Goal: Task Accomplishment & Management: Manage account settings

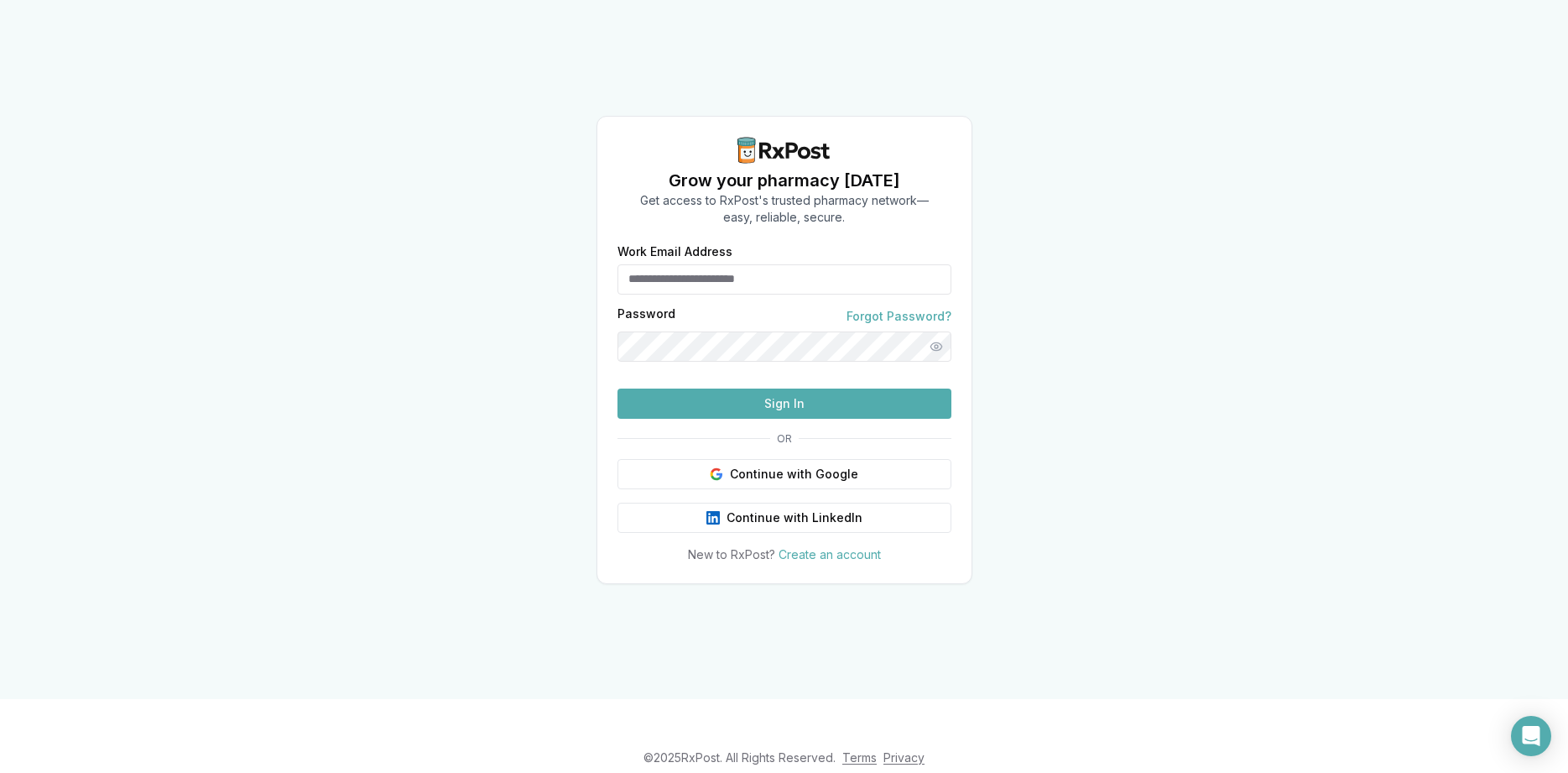
click at [690, 264] on input "Work Email Address" at bounding box center [784, 279] width 334 height 30
type input "**********"
click at [765, 419] on button "Sign In" at bounding box center [784, 404] width 334 height 30
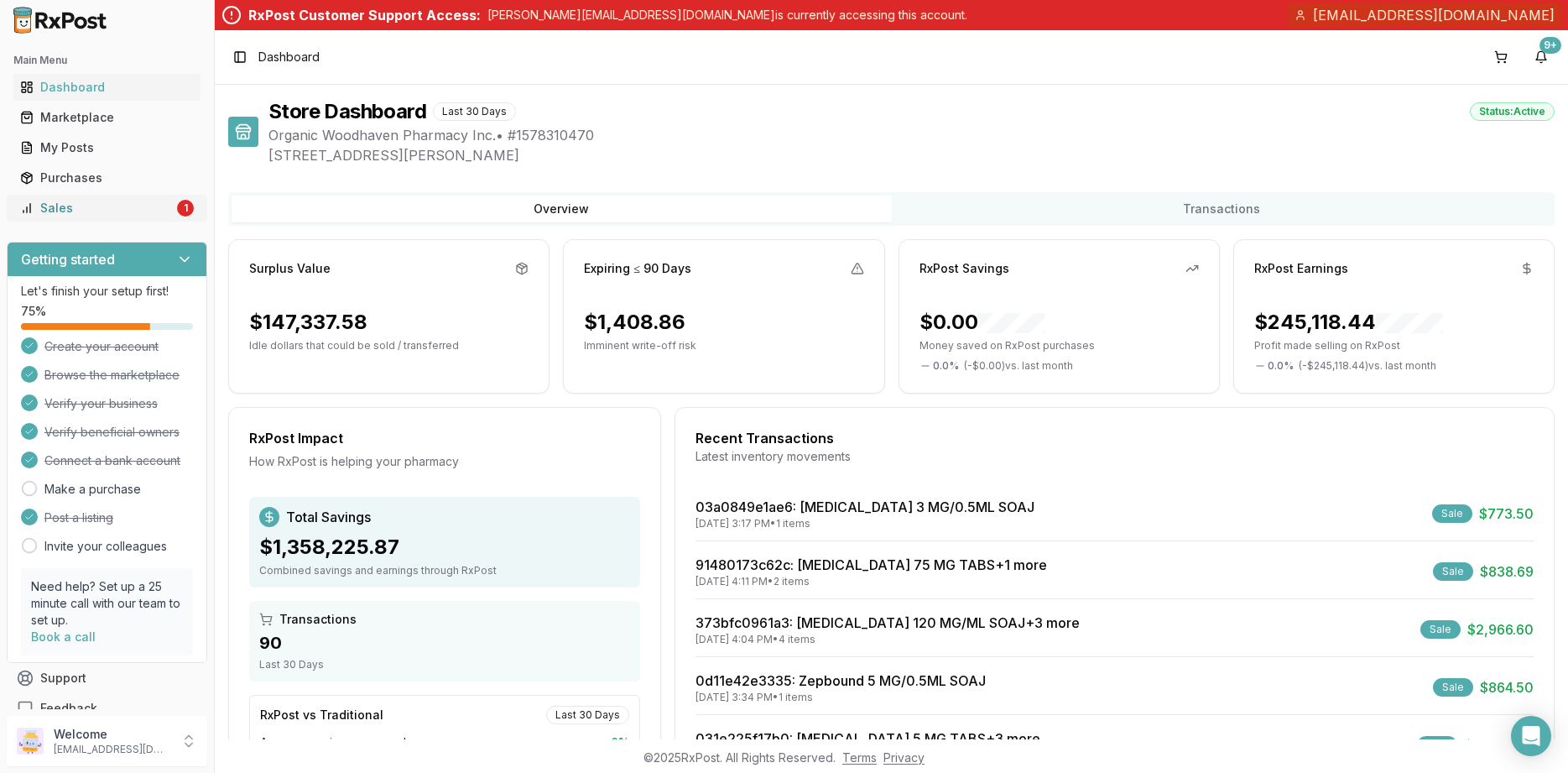
click at [113, 205] on div "Sales" at bounding box center [97, 208] width 153 height 17
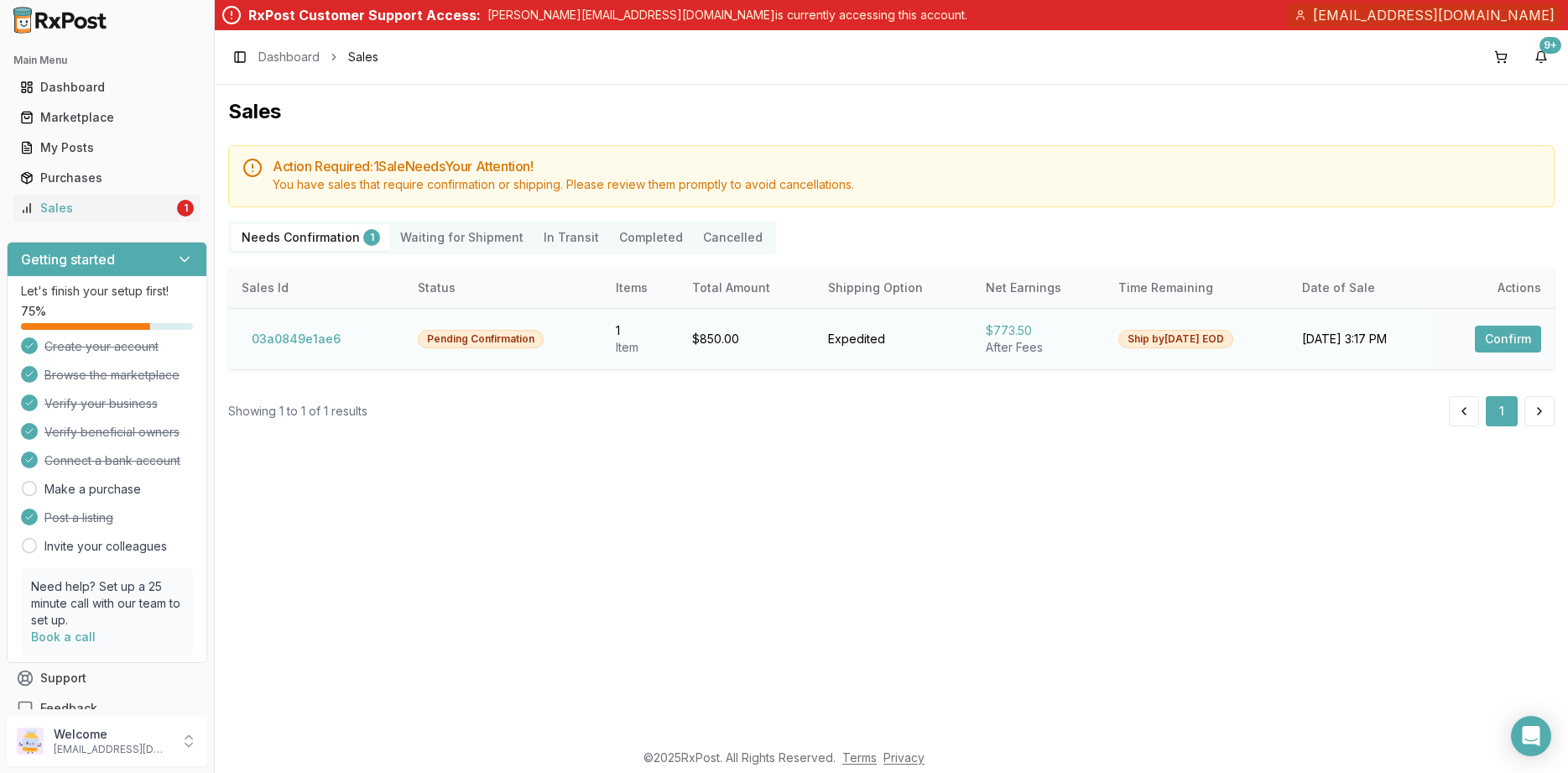
click at [1488, 337] on button "Confirm" at bounding box center [1508, 340] width 66 height 27
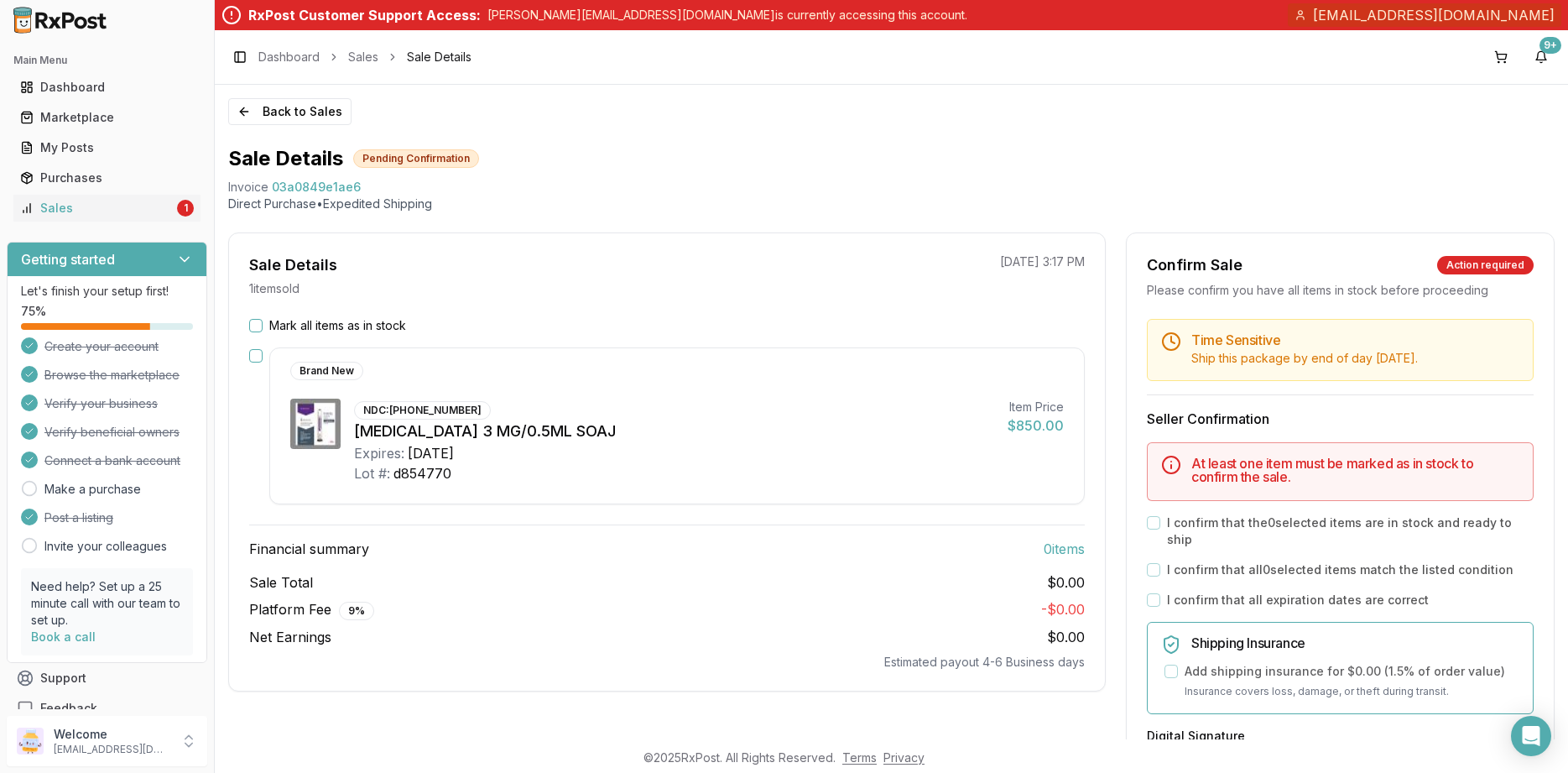
click at [353, 326] on label "Mark all items as in stock" at bounding box center [338, 326] width 137 height 17
click at [262, 326] on button "Mark all items as in stock" at bounding box center [256, 326] width 14 height 14
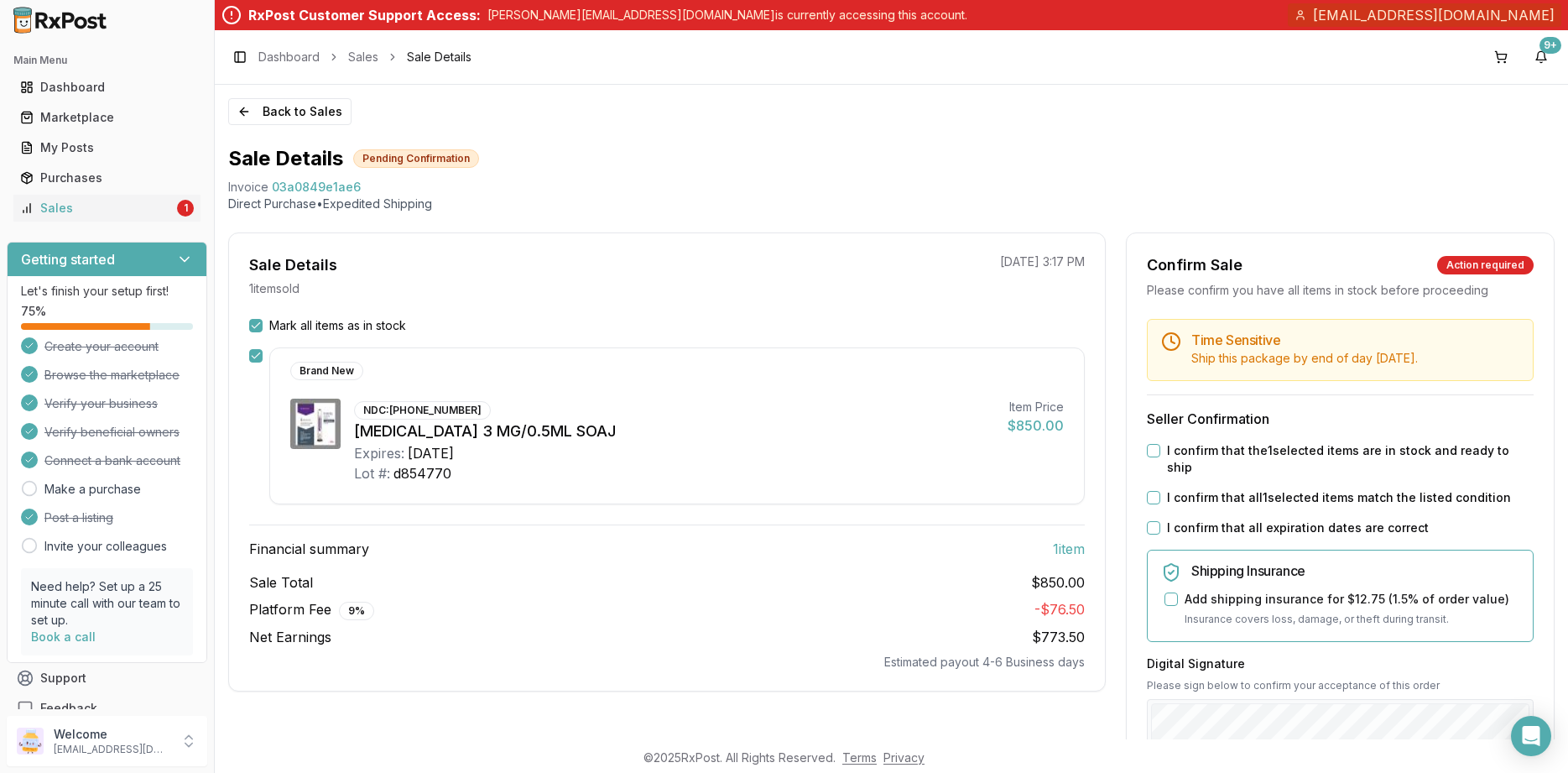
click at [1229, 520] on label "I confirm that all expiration dates are correct" at bounding box center [1298, 528] width 262 height 17
click at [1161, 521] on button "I confirm that all expiration dates are correct" at bounding box center [1154, 527] width 14 height 14
click at [1232, 489] on label "I confirm that all 1 selected items match the listed condition" at bounding box center [1339, 498] width 344 height 17
click at [1161, 491] on button "I confirm that all 1 selected items match the listed condition" at bounding box center [1154, 498] width 14 height 14
click at [1228, 461] on div "Time Sensitive Ship this package by end of day Wednesday, August 27th . Seller …" at bounding box center [1340, 682] width 427 height 726
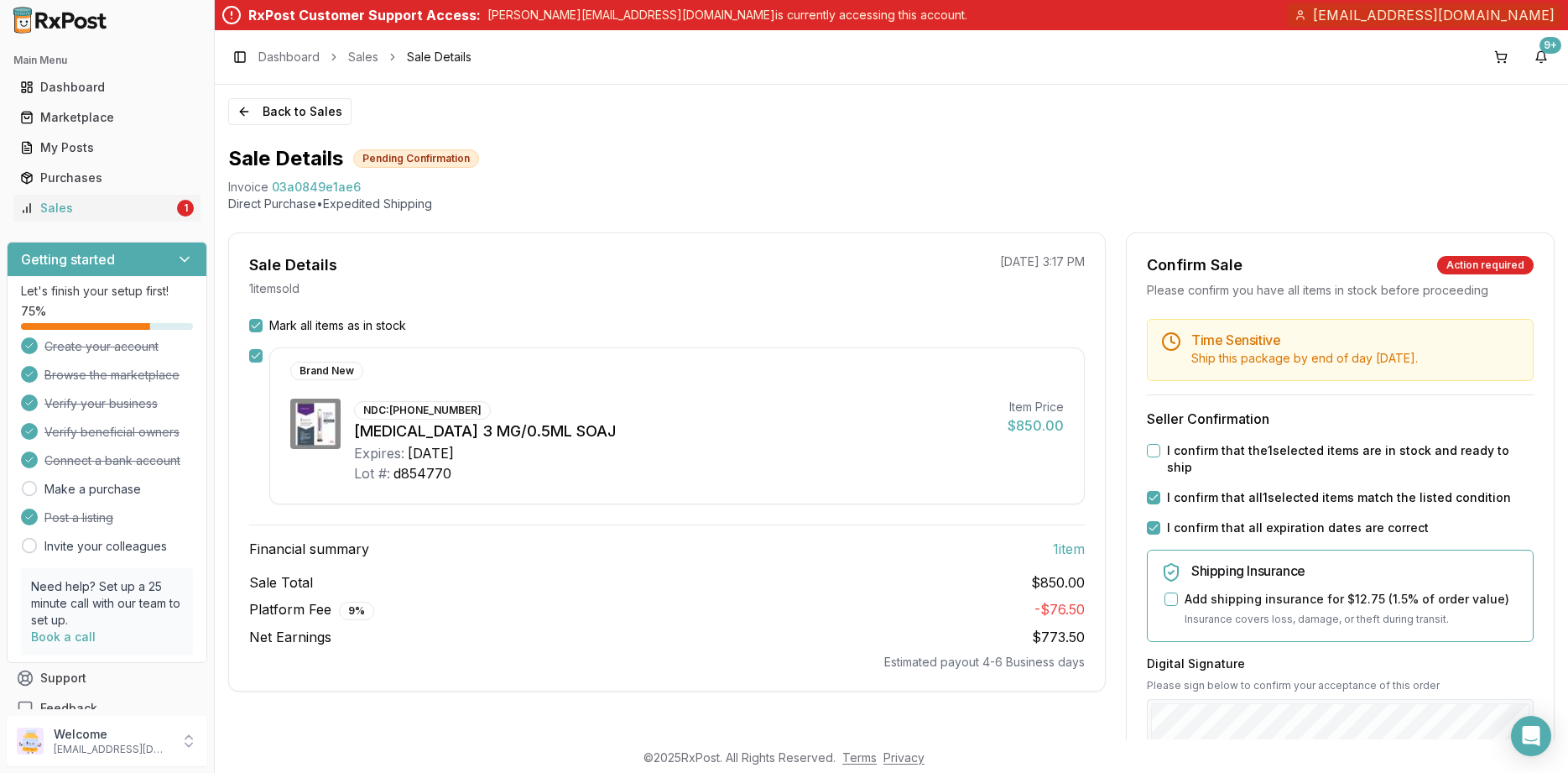
click at [1157, 463] on div "Time Sensitive Ship this package by end of day Wednesday, August 27th . Seller …" at bounding box center [1340, 682] width 427 height 726
click at [1157, 456] on button "I confirm that the 1 selected items are in stock and ready to ship" at bounding box center [1154, 450] width 14 height 14
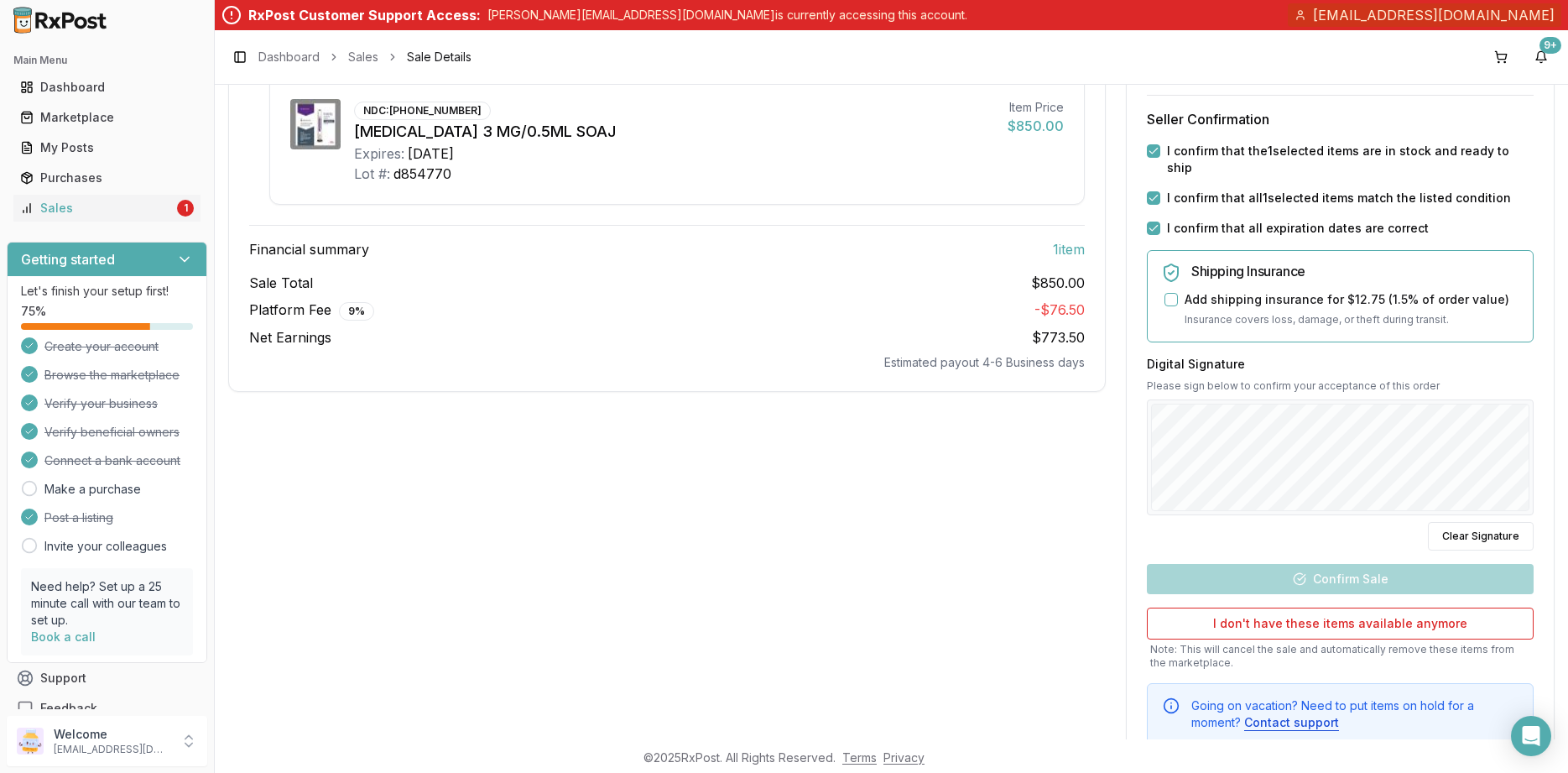
scroll to position [302, 0]
drag, startPoint x: 1263, startPoint y: 384, endPoint x: 1286, endPoint y: 494, distance: 112.4
click at [1289, 498] on div "Digital Signature Please sign below to confirm your acceptance of this order Cl…" at bounding box center [1340, 450] width 387 height 195
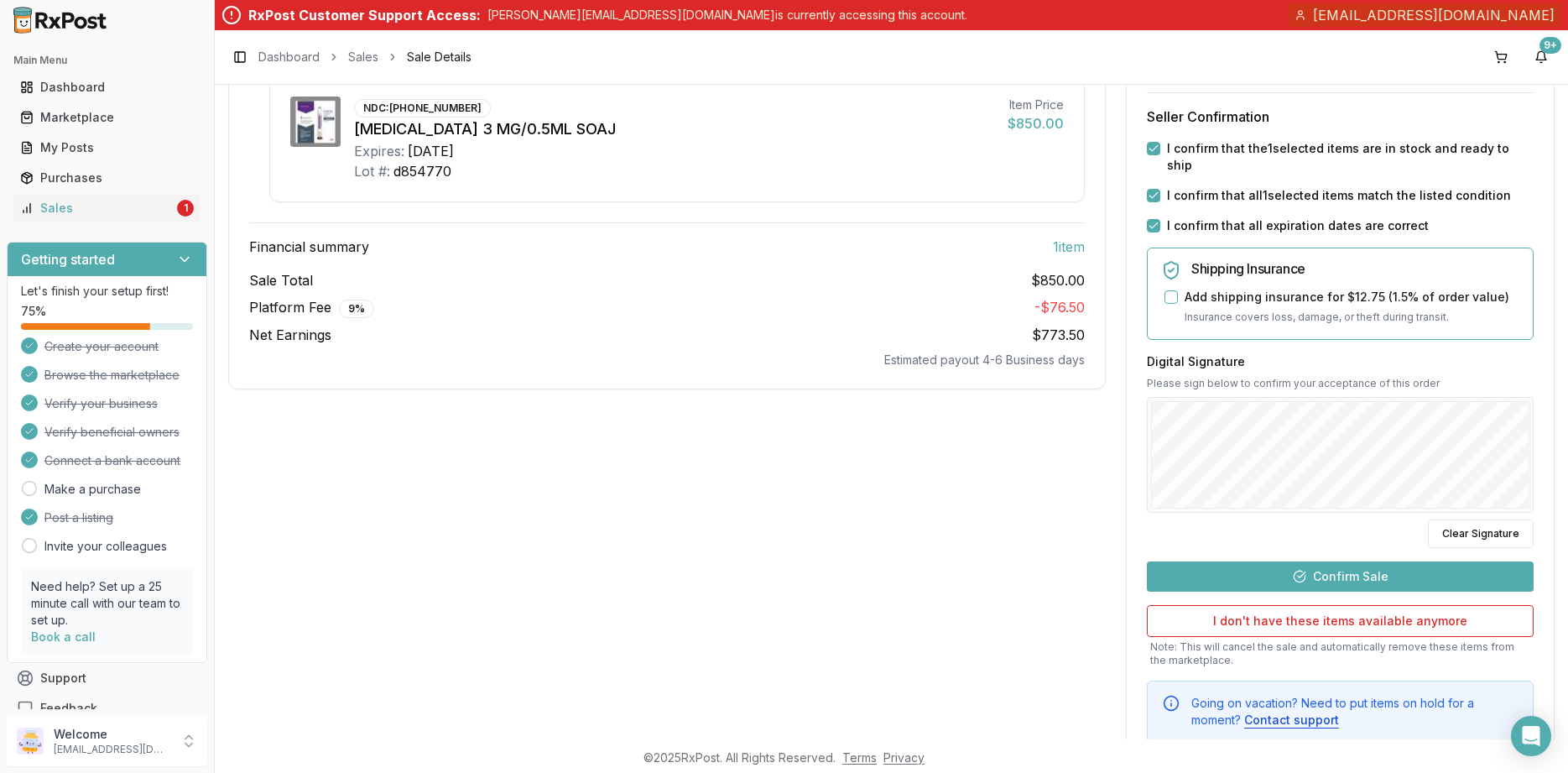
click at [1305, 561] on button "Confirm Sale" at bounding box center [1340, 577] width 387 height 30
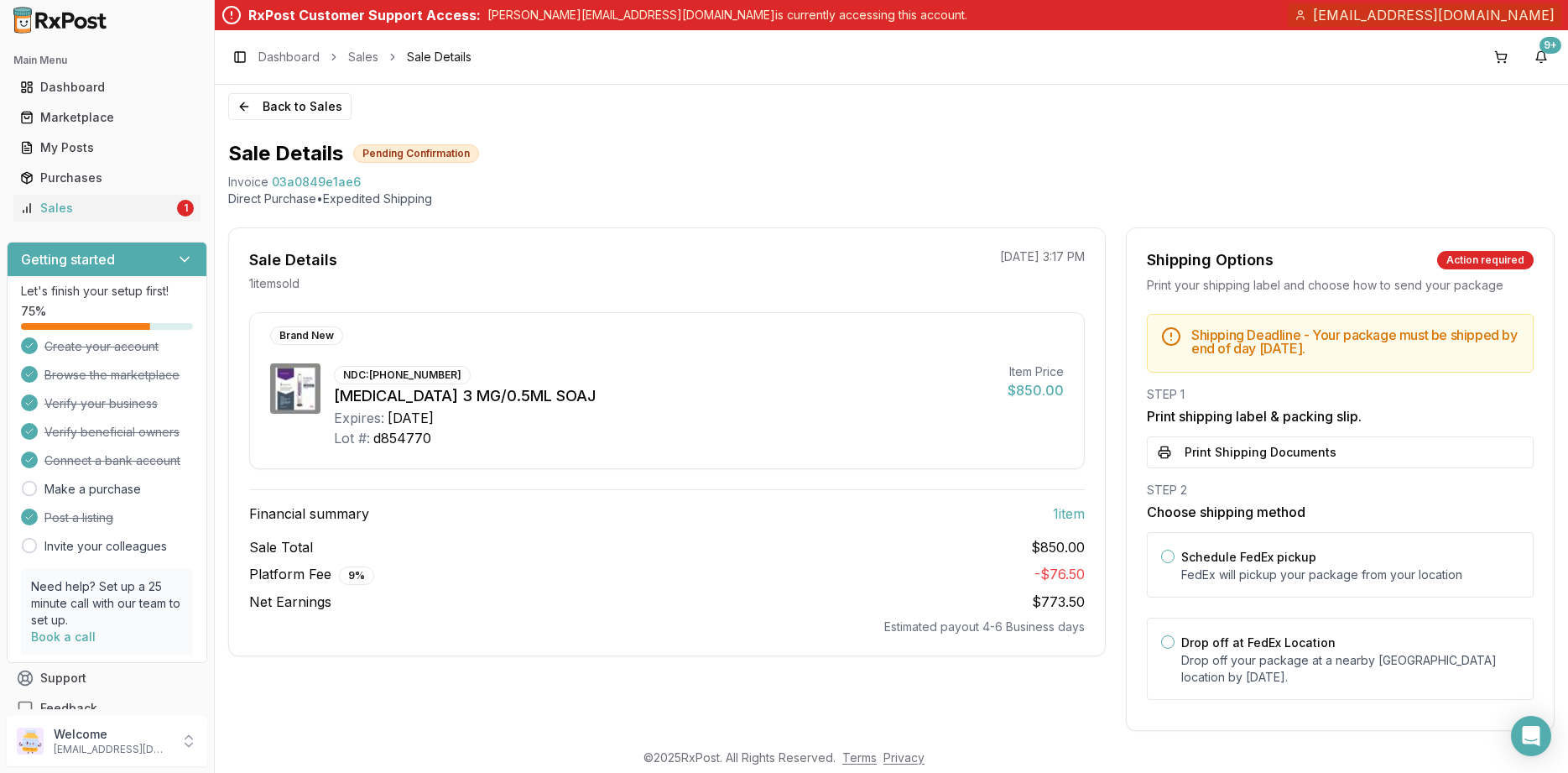
scroll to position [0, 0]
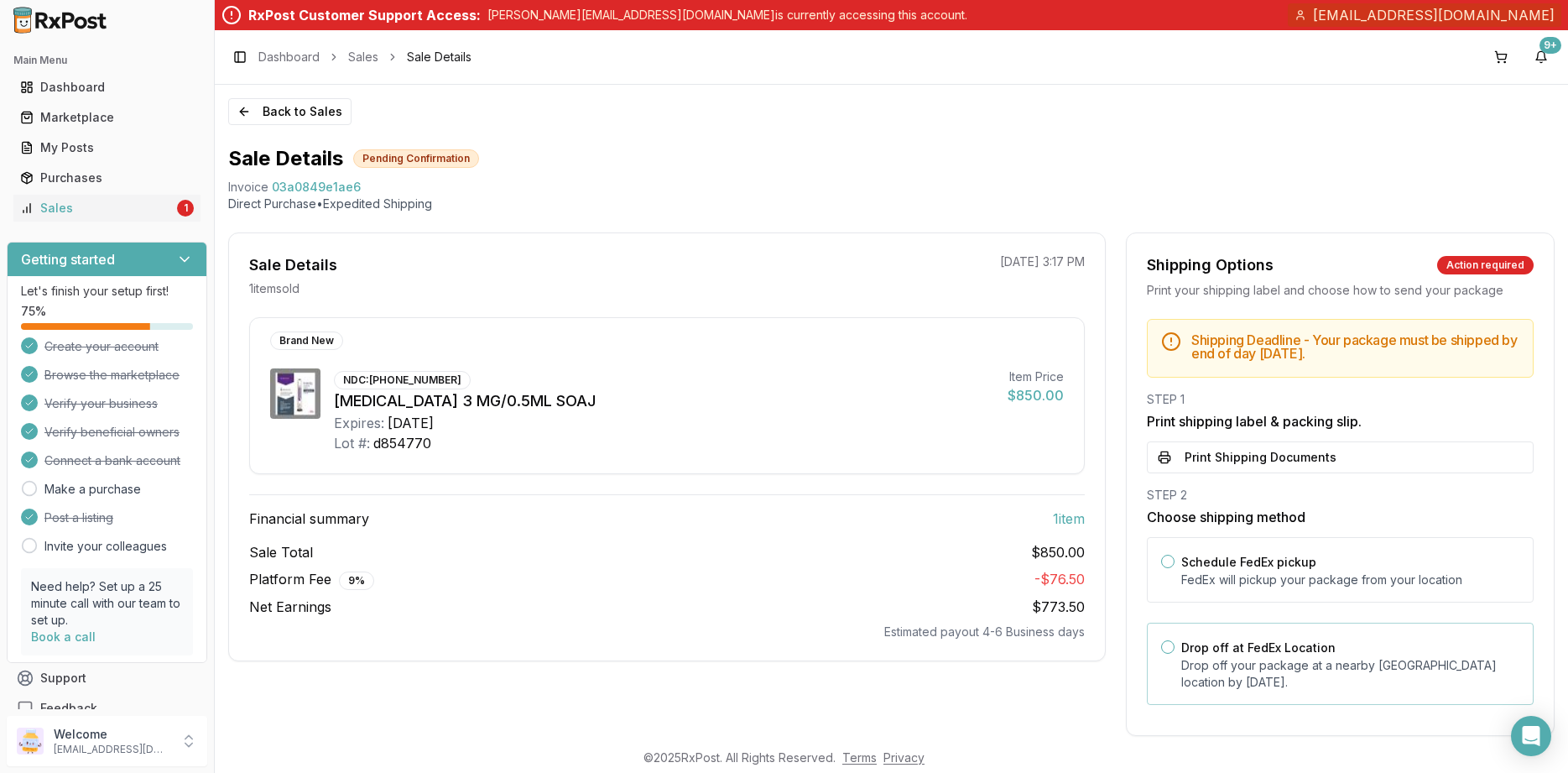
click at [1316, 682] on p "Drop off your package at a nearby FedEx location by August 27, 2025 ." at bounding box center [1350, 674] width 338 height 34
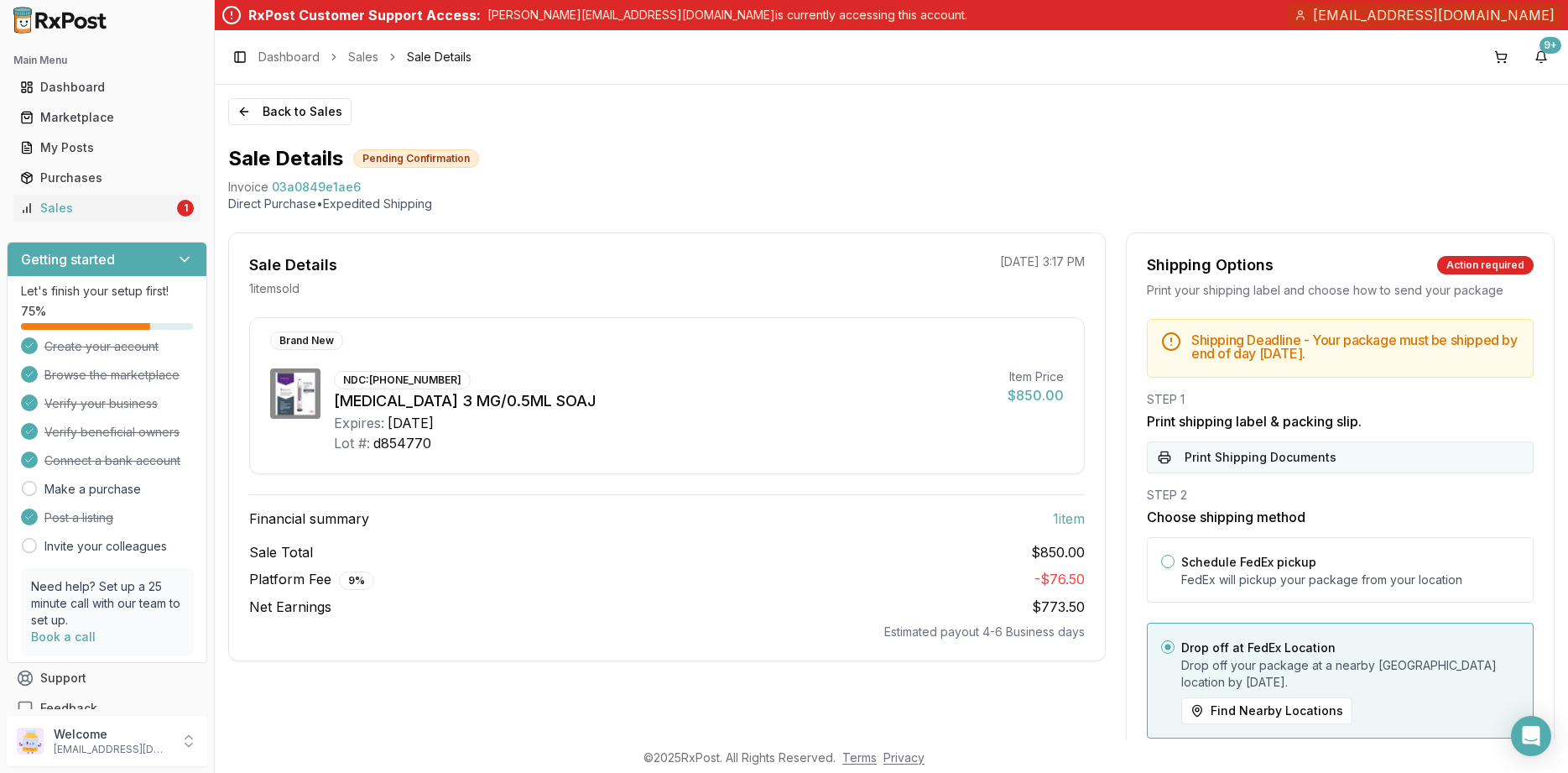
click at [1254, 450] on button "Print Shipping Documents" at bounding box center [1340, 457] width 387 height 32
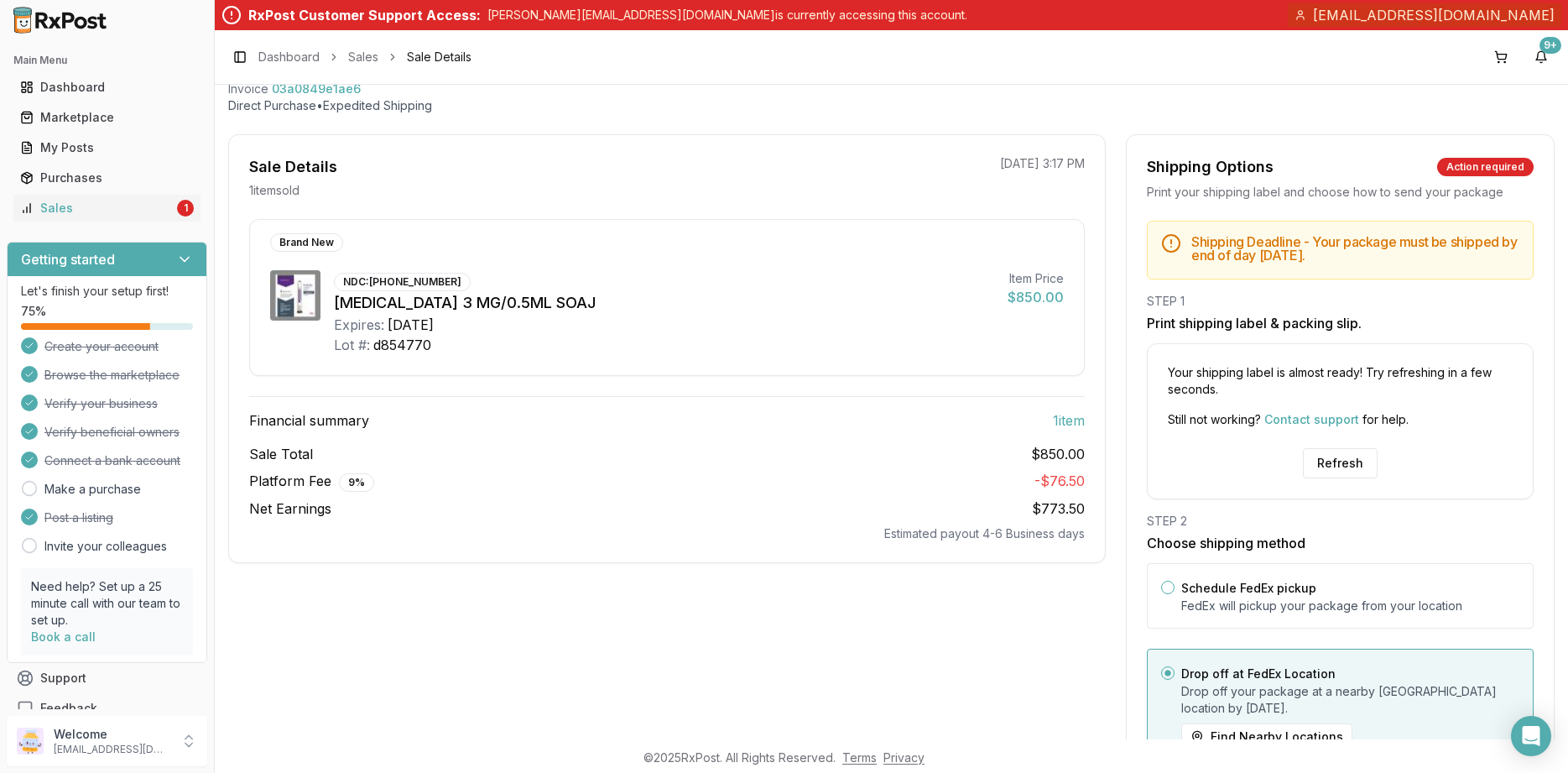
scroll to position [181, 0]
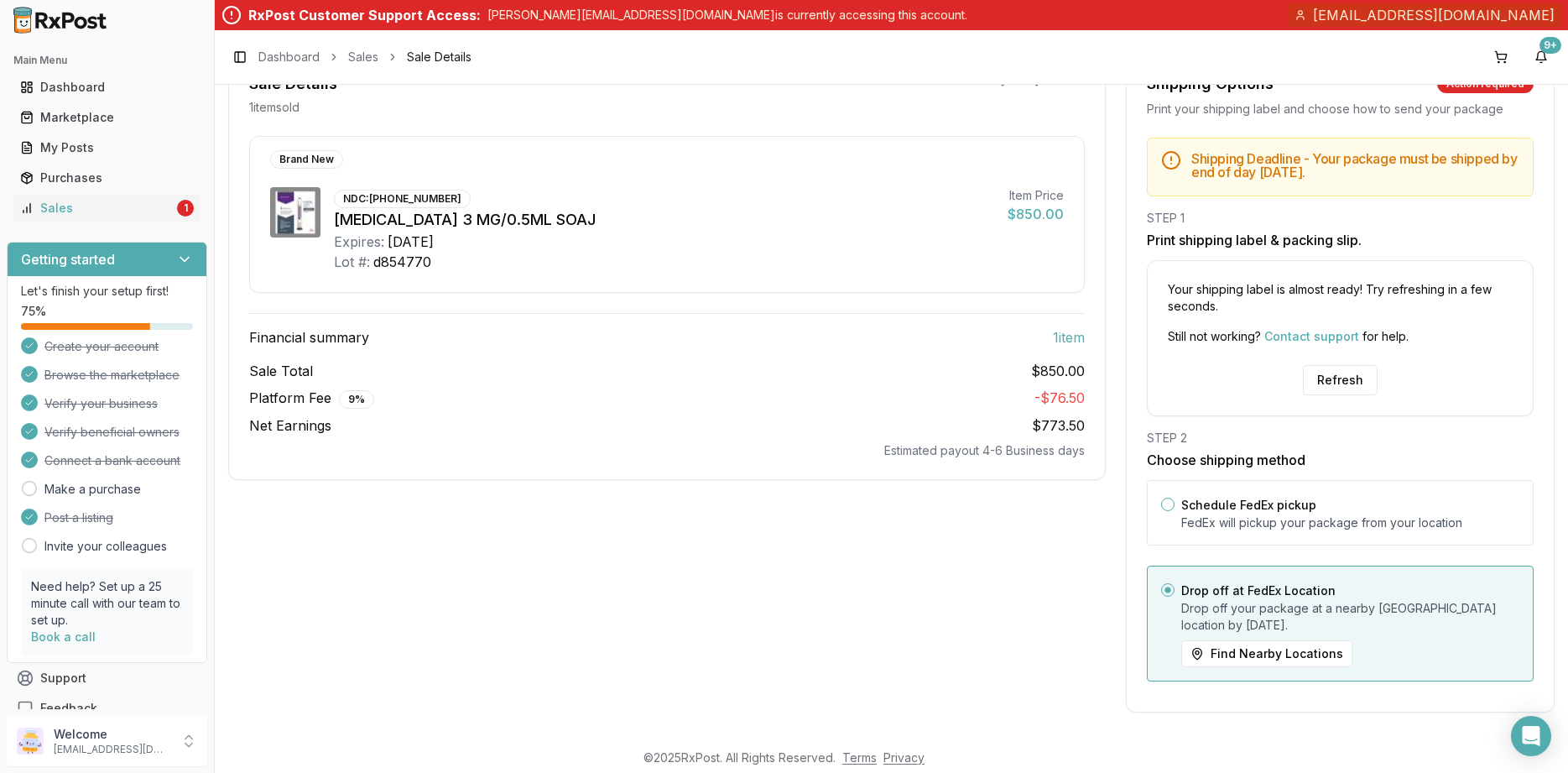
click at [1340, 403] on div "Your shipping label is almost ready! Try refreshing in a few seconds. Still not…" at bounding box center [1340, 338] width 387 height 156
click at [1340, 391] on button "Refresh" at bounding box center [1340, 380] width 75 height 30
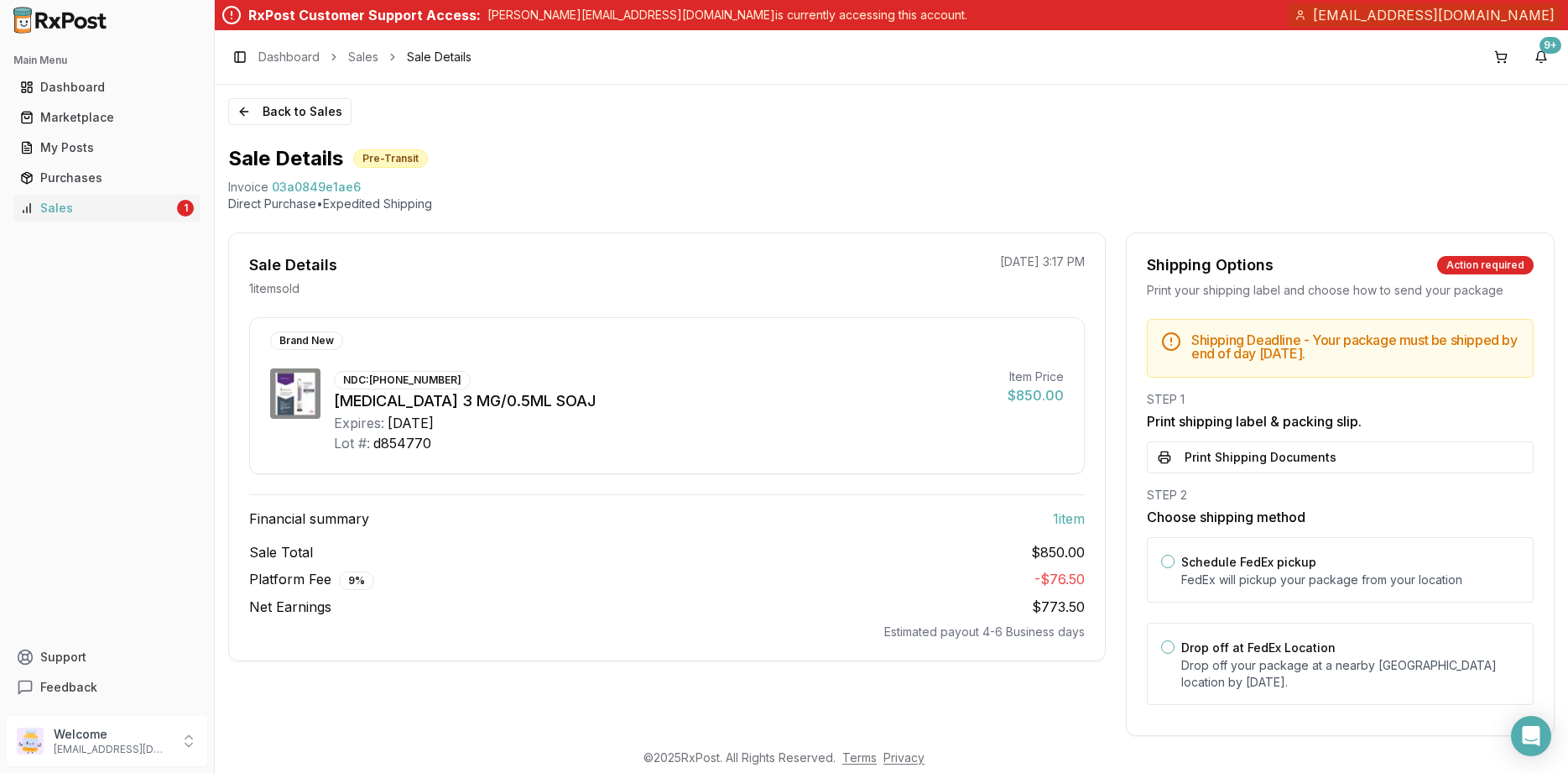
click at [1262, 476] on div "Shipping Deadline - Your package must be shipped by end of day Wednesday, Augus…" at bounding box center [1340, 517] width 427 height 396
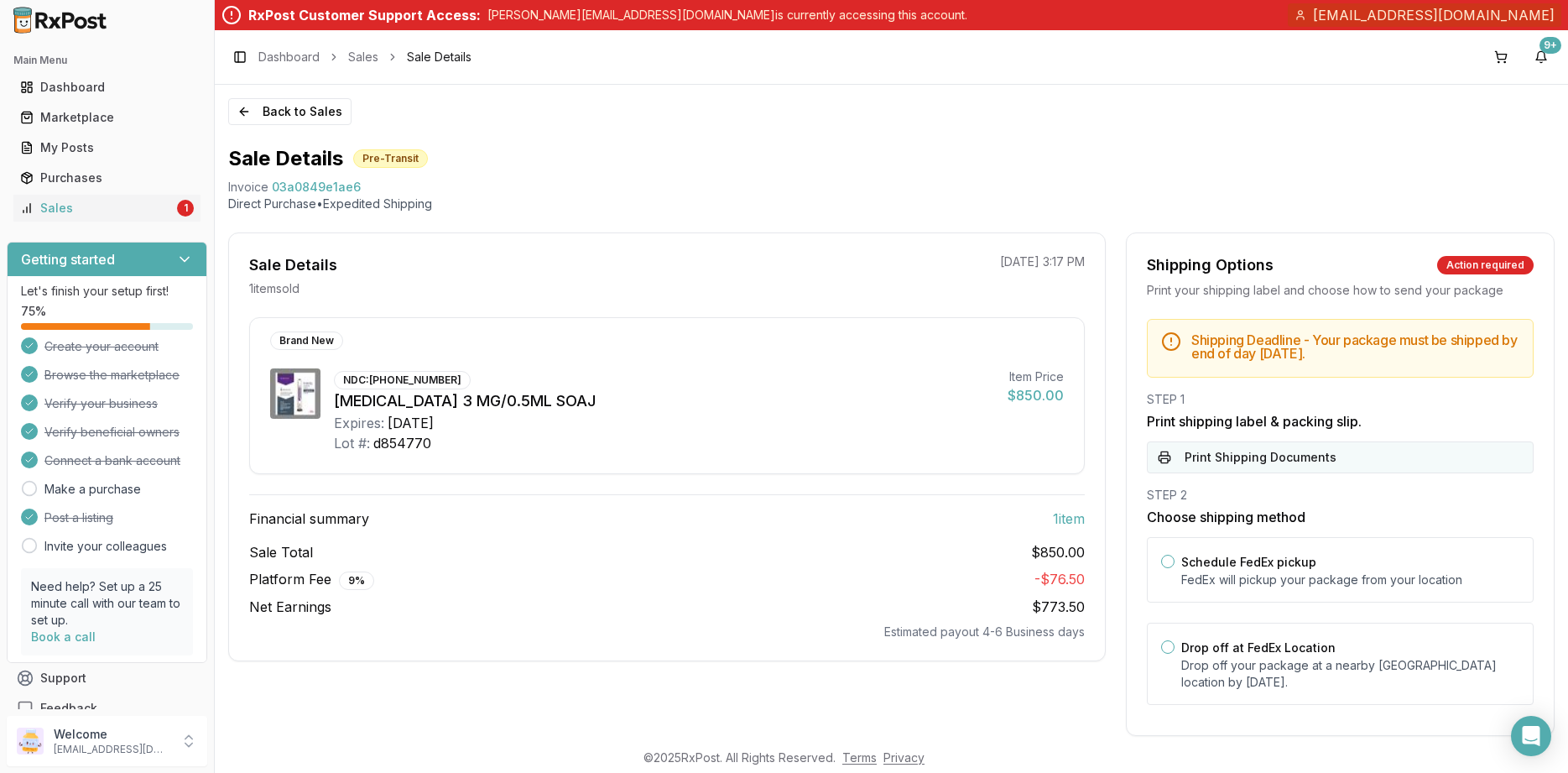
click at [1254, 465] on button "Print Shipping Documents" at bounding box center [1340, 457] width 387 height 32
click at [284, 115] on button "Back to Sales" at bounding box center [290, 112] width 124 height 27
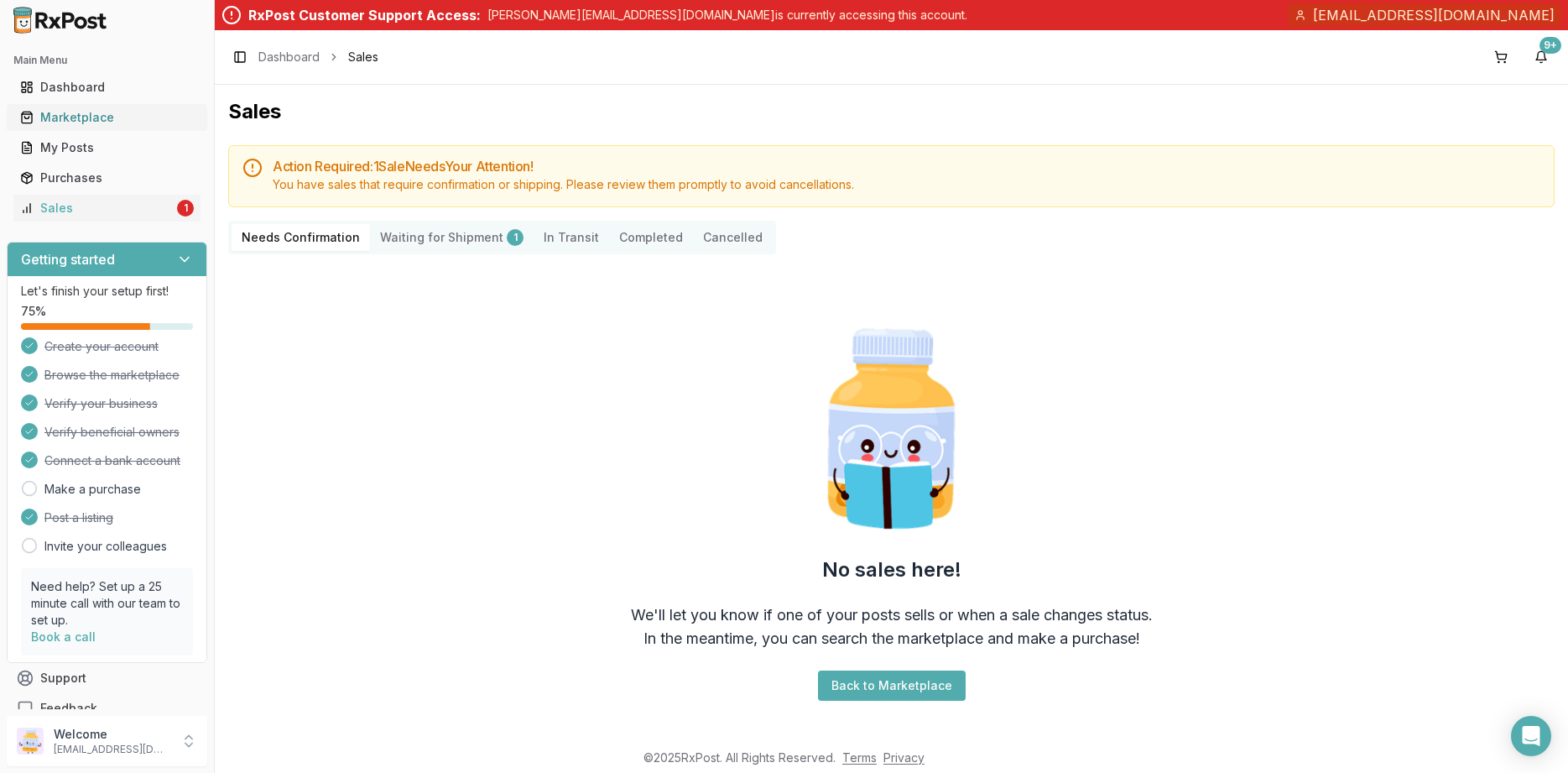
click at [91, 111] on div "Marketplace" at bounding box center [107, 118] width 174 height 17
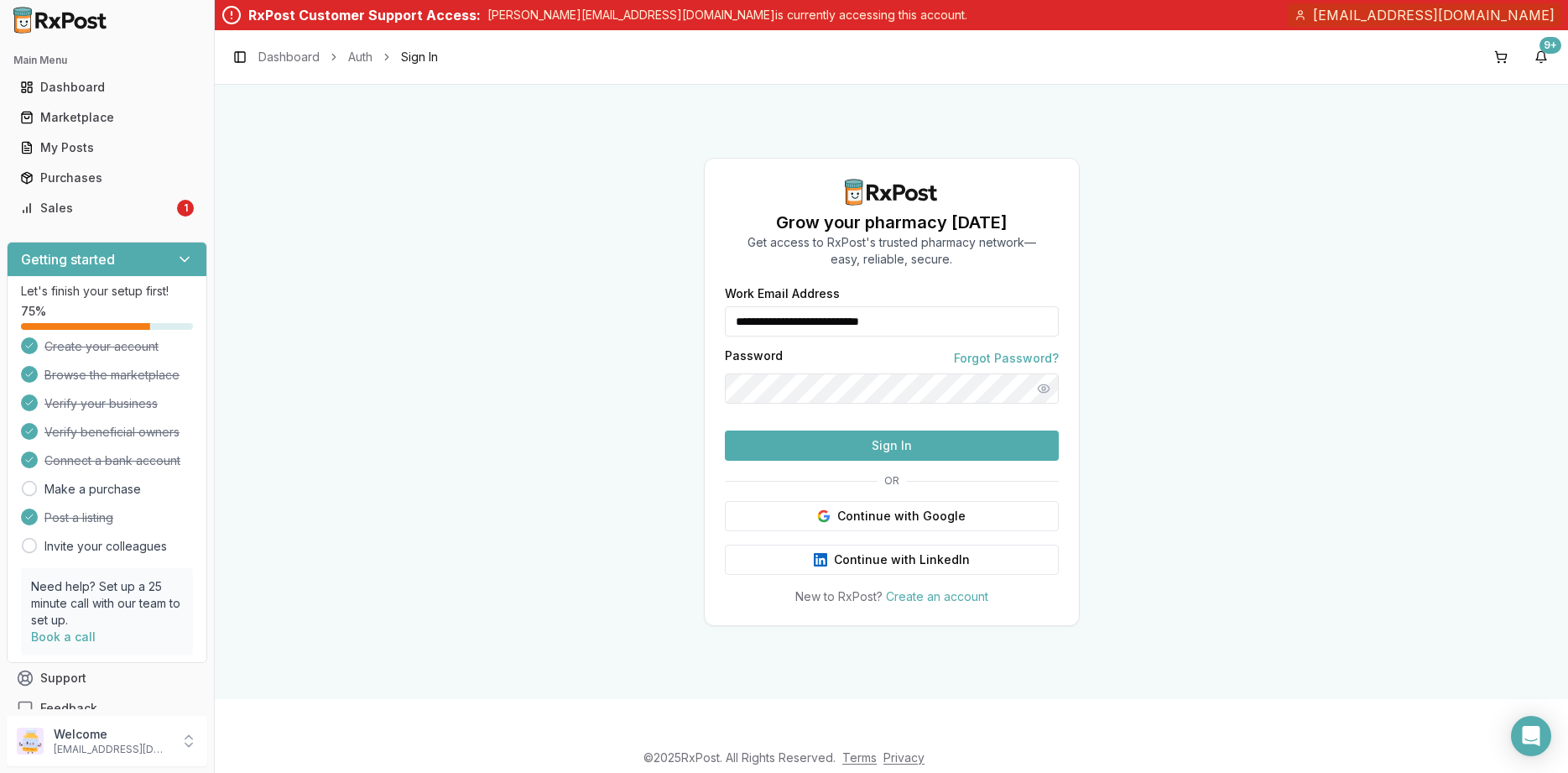
click at [918, 461] on button "Sign In" at bounding box center [892, 445] width 334 height 30
click at [889, 461] on button "Sign In" at bounding box center [892, 445] width 334 height 30
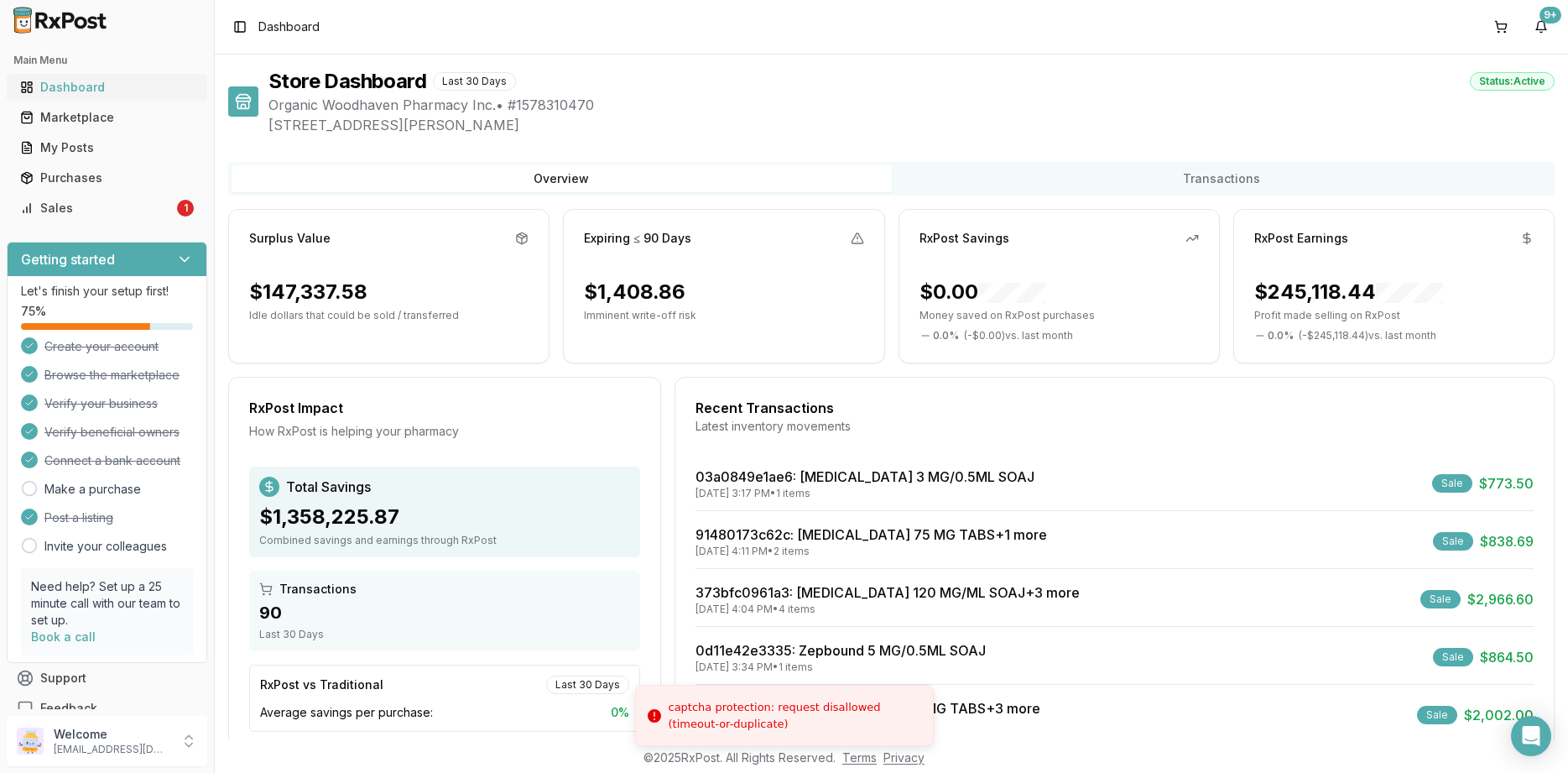
click at [112, 80] on div "Dashboard" at bounding box center [107, 87] width 174 height 17
click at [101, 121] on div "Marketplace" at bounding box center [107, 118] width 174 height 17
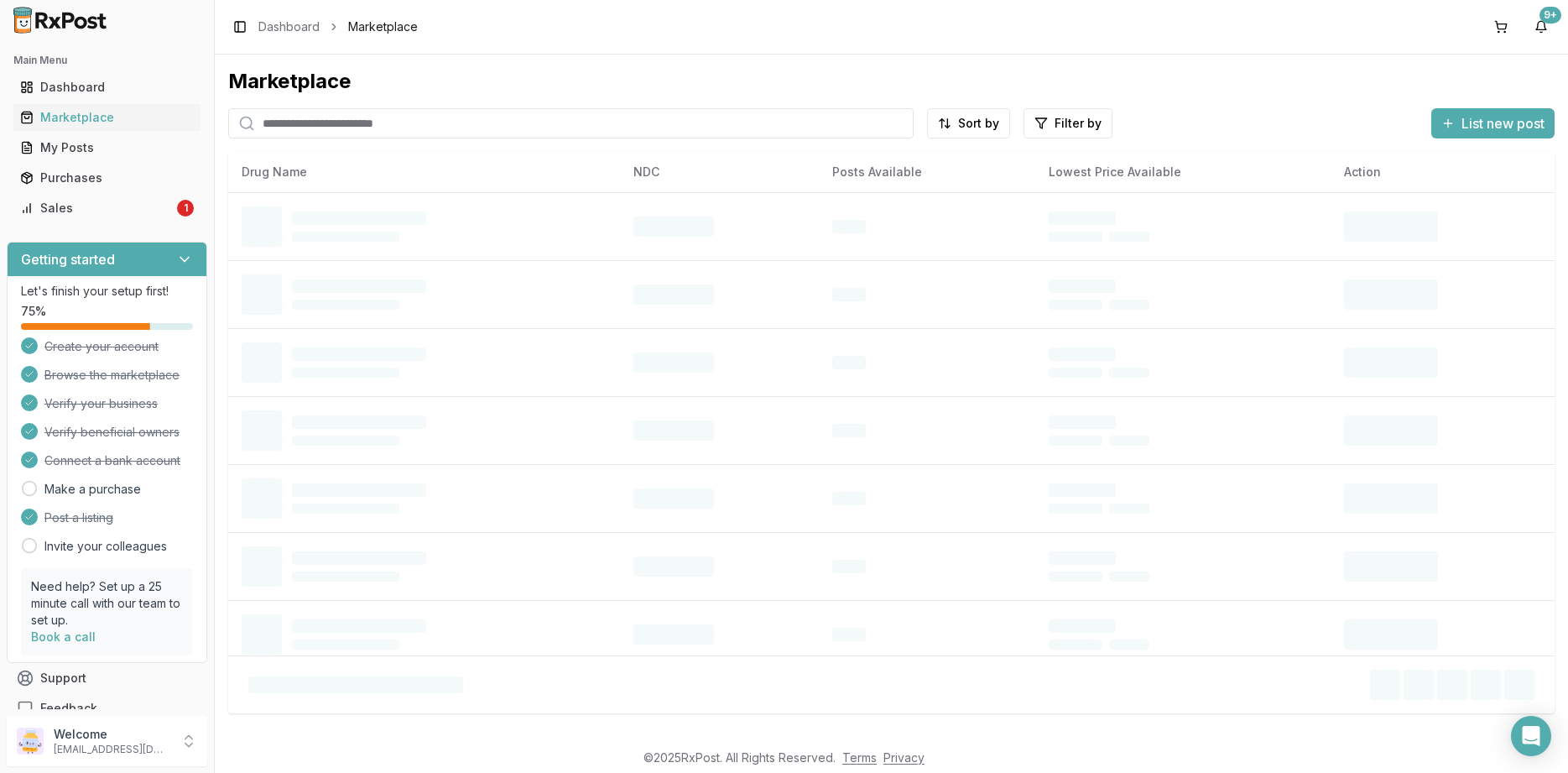
click at [505, 119] on input "search" at bounding box center [571, 124] width 686 height 30
type input "*****"
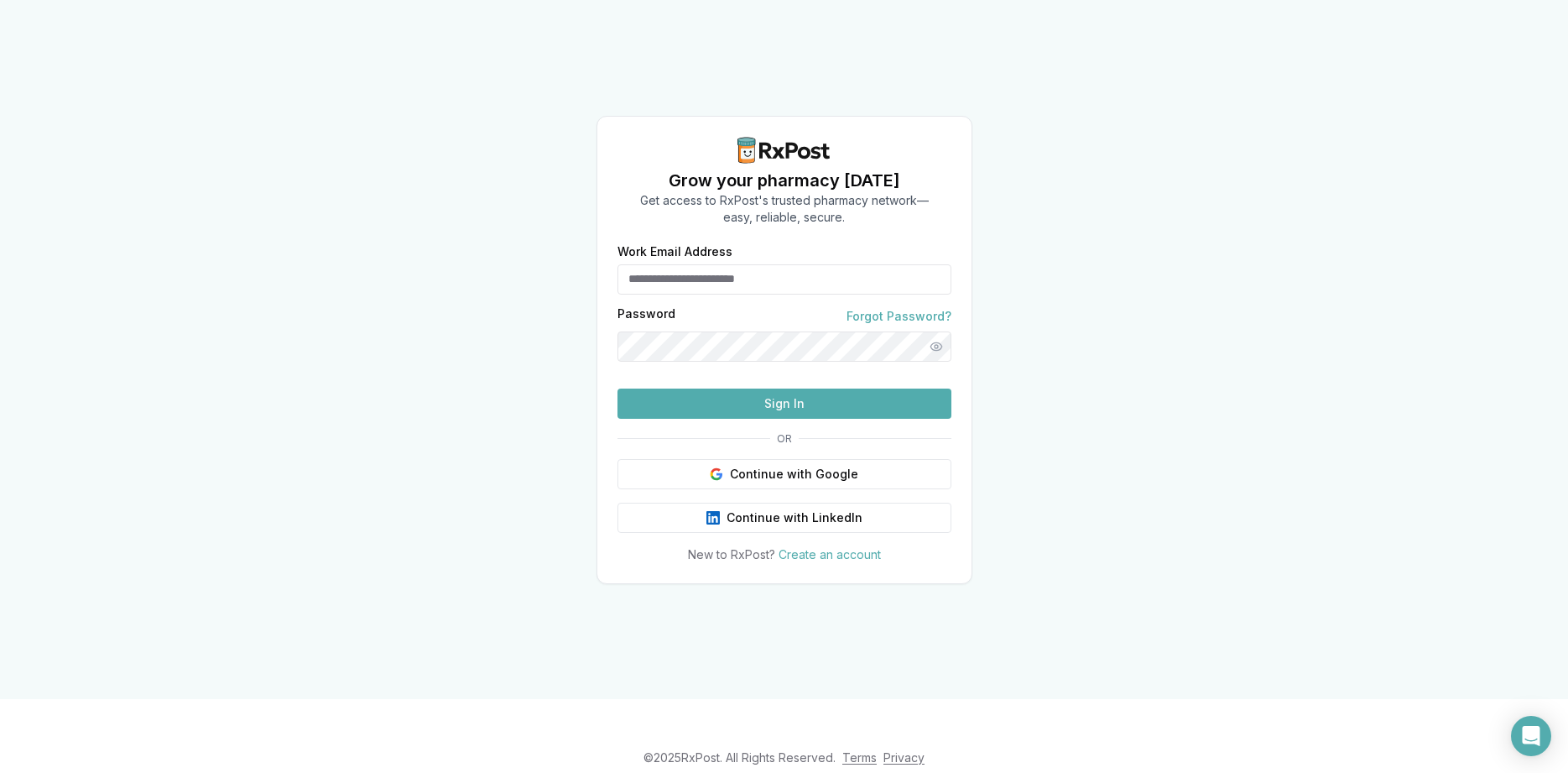
click at [685, 264] on input "Work Email Address" at bounding box center [784, 279] width 334 height 30
type input "**********"
click at [735, 419] on button "Sign In" at bounding box center [784, 404] width 334 height 30
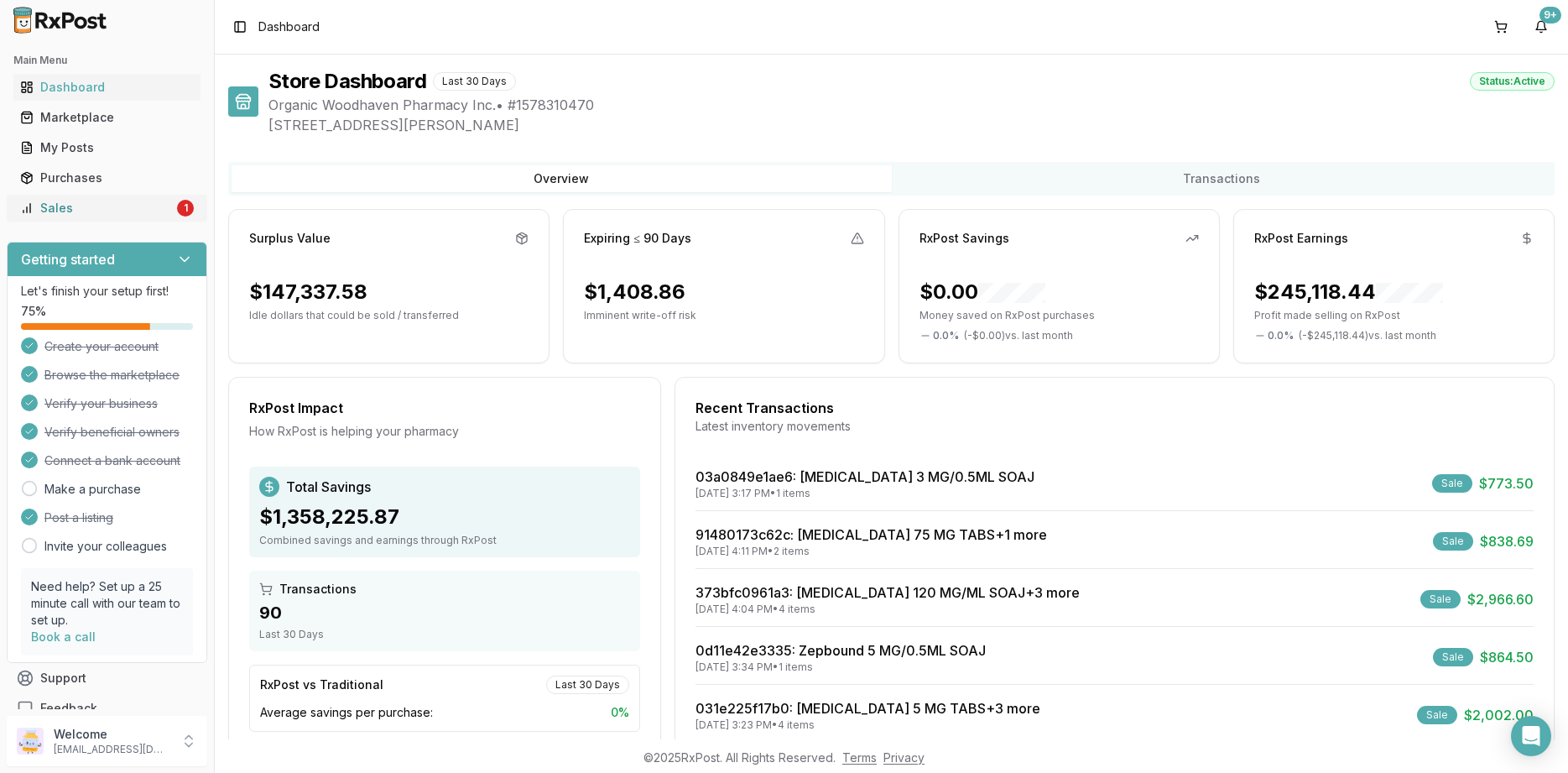
click at [96, 206] on div "Sales" at bounding box center [97, 208] width 153 height 17
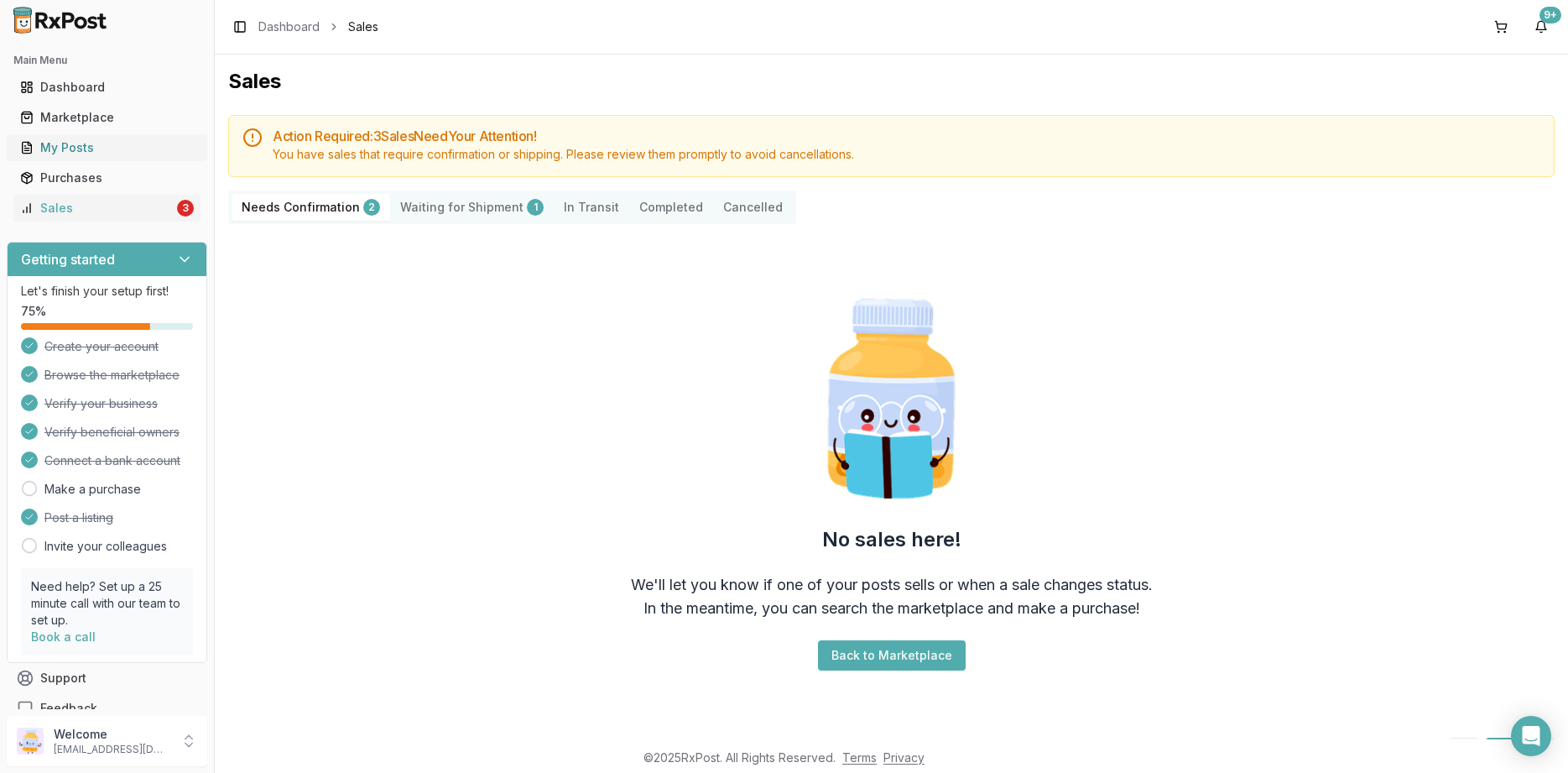
click at [108, 154] on div "My Posts" at bounding box center [107, 148] width 174 height 17
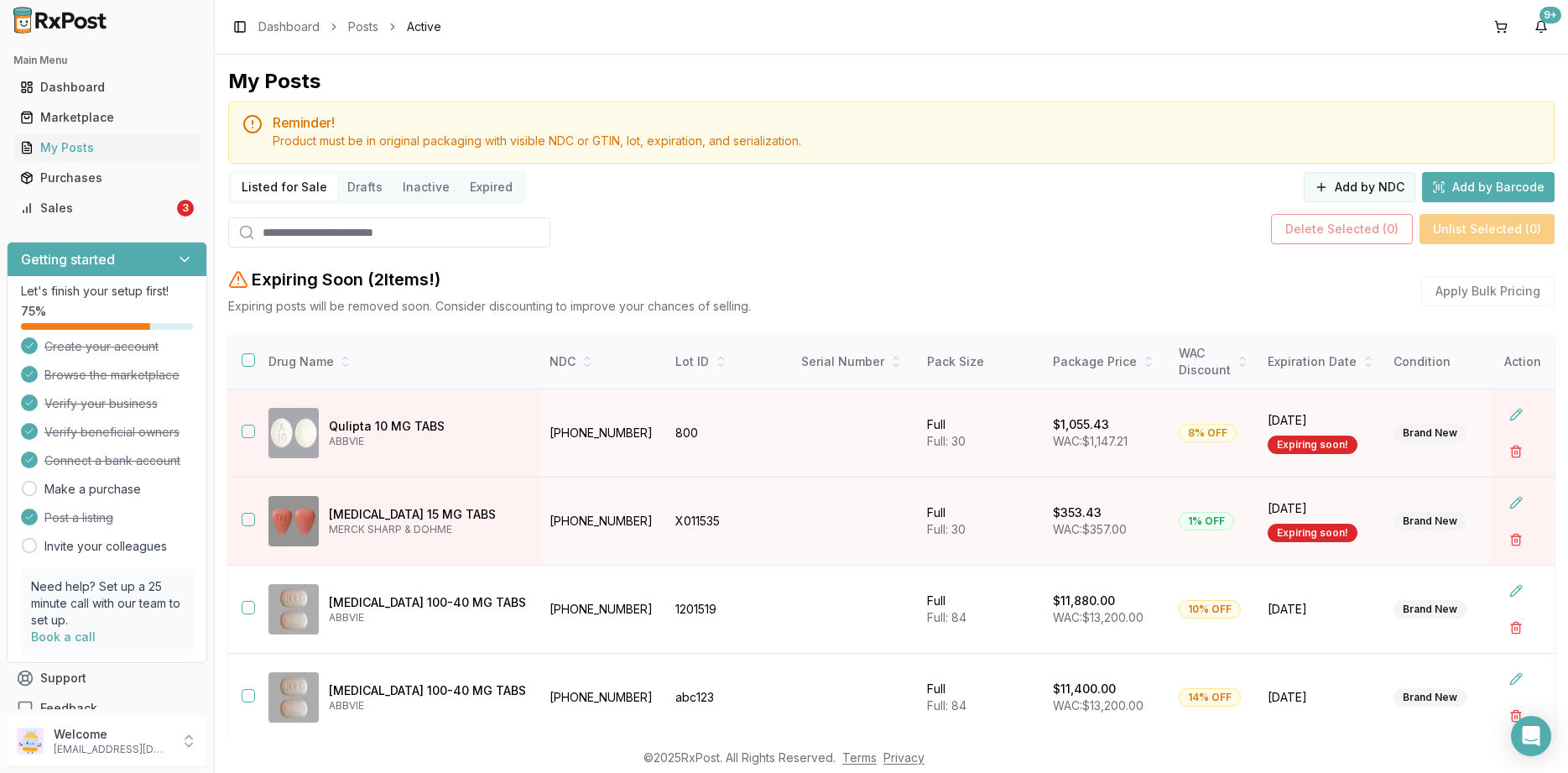
click at [1328, 190] on button "Add by NDC" at bounding box center [1360, 187] width 112 height 30
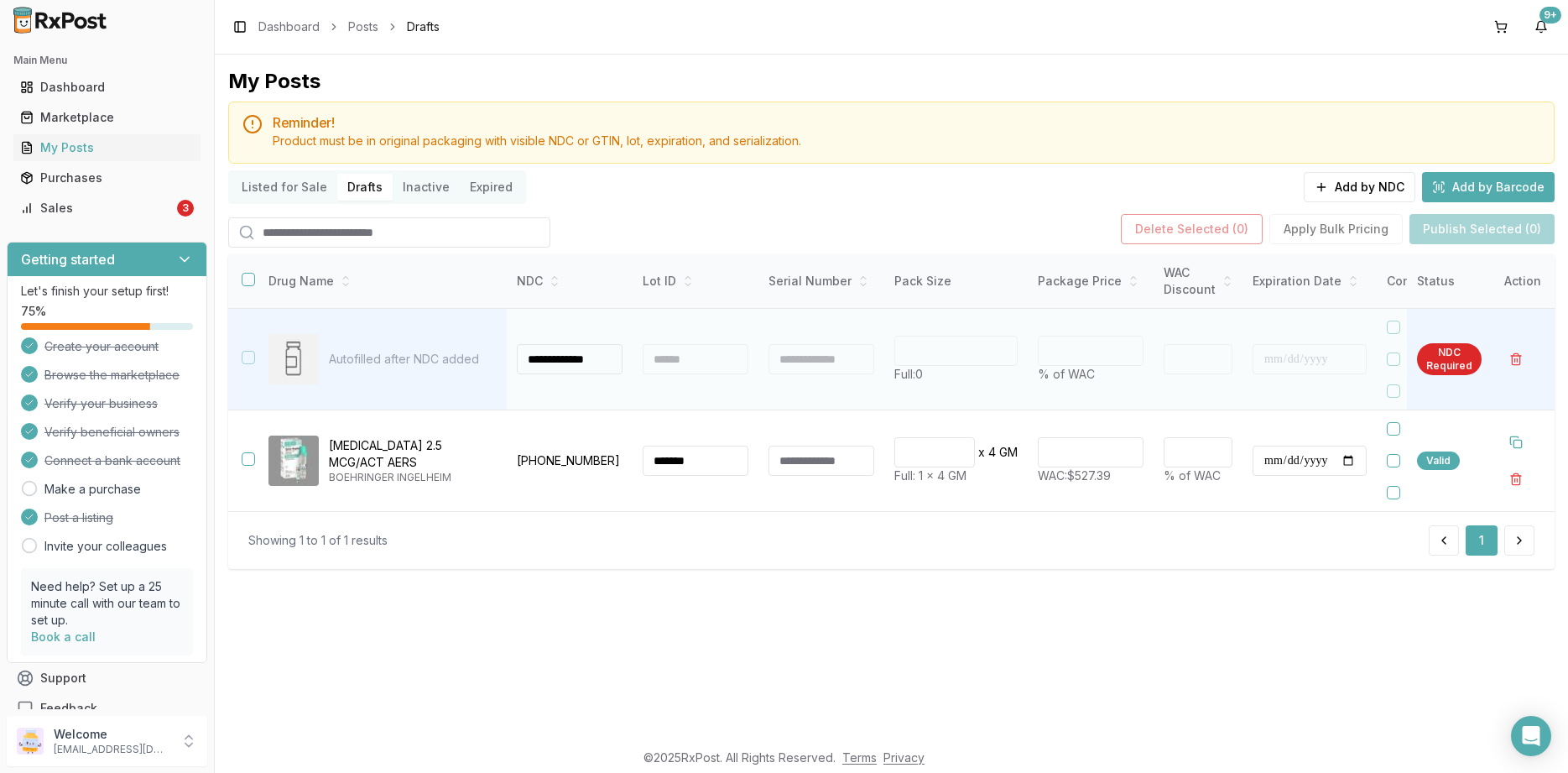
scroll to position [0, 1]
click at [566, 359] on input "**********" at bounding box center [570, 359] width 106 height 30
click at [595, 361] on input "**********" at bounding box center [570, 359] width 106 height 30
click at [528, 357] on input "**********" at bounding box center [570, 359] width 106 height 30
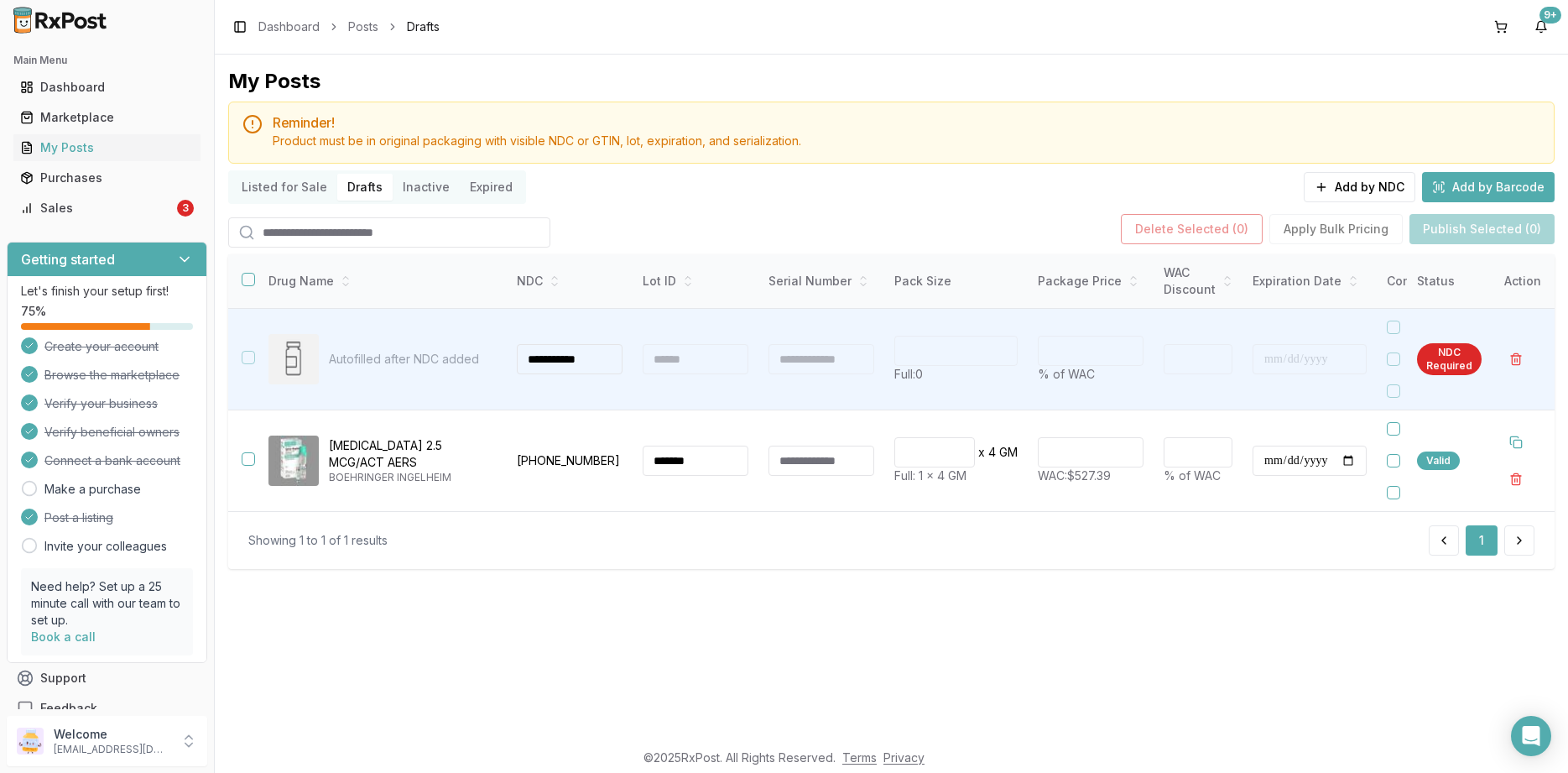
type input "**********"
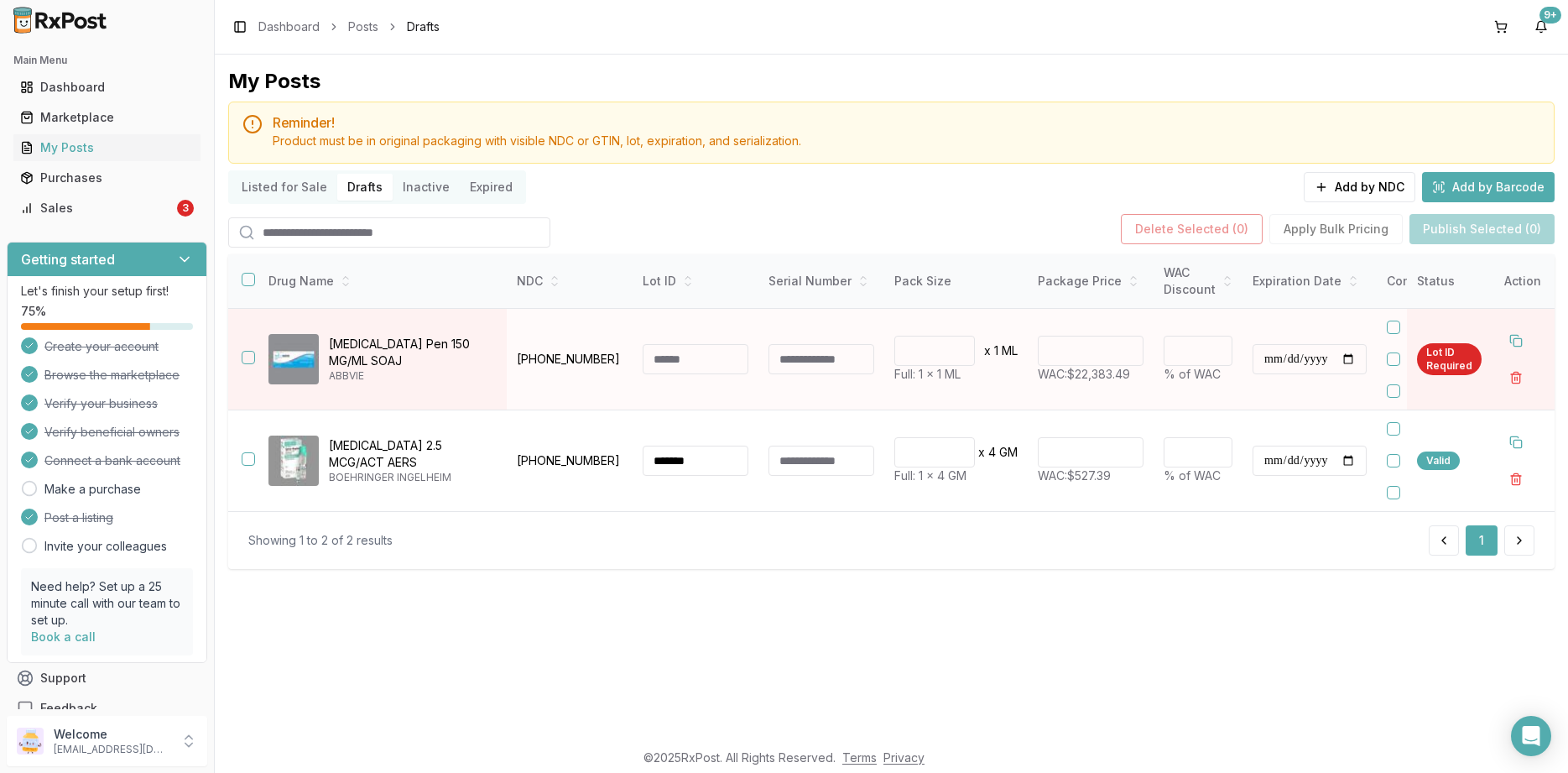
click at [704, 367] on input at bounding box center [695, 359] width 106 height 30
drag, startPoint x: 97, startPoint y: 5, endPoint x: 78, endPoint y: 70, distance: 67.7
click at [98, 201] on div "Sales" at bounding box center [97, 208] width 153 height 17
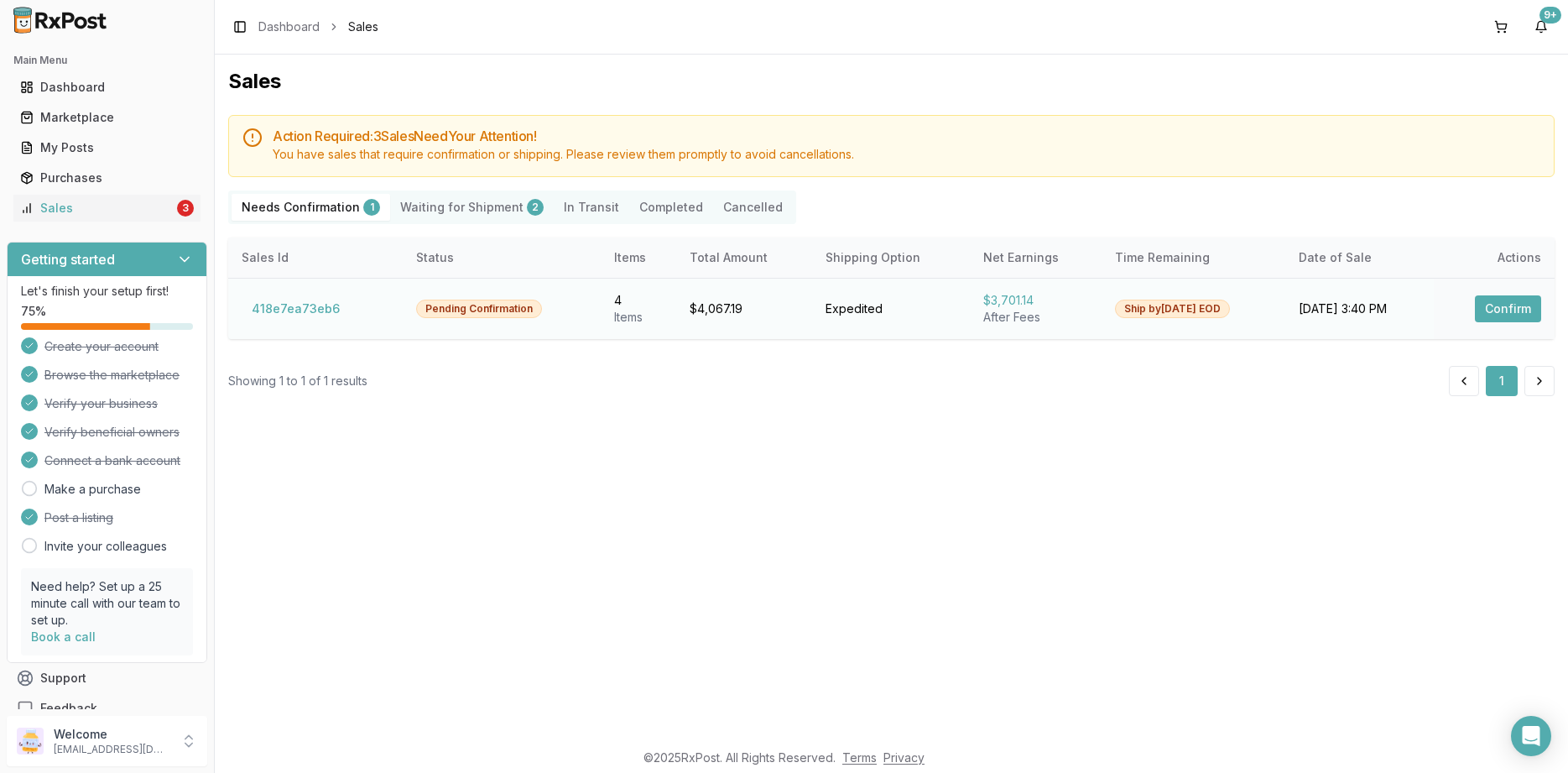
click at [1506, 307] on button "Confirm" at bounding box center [1508, 309] width 66 height 27
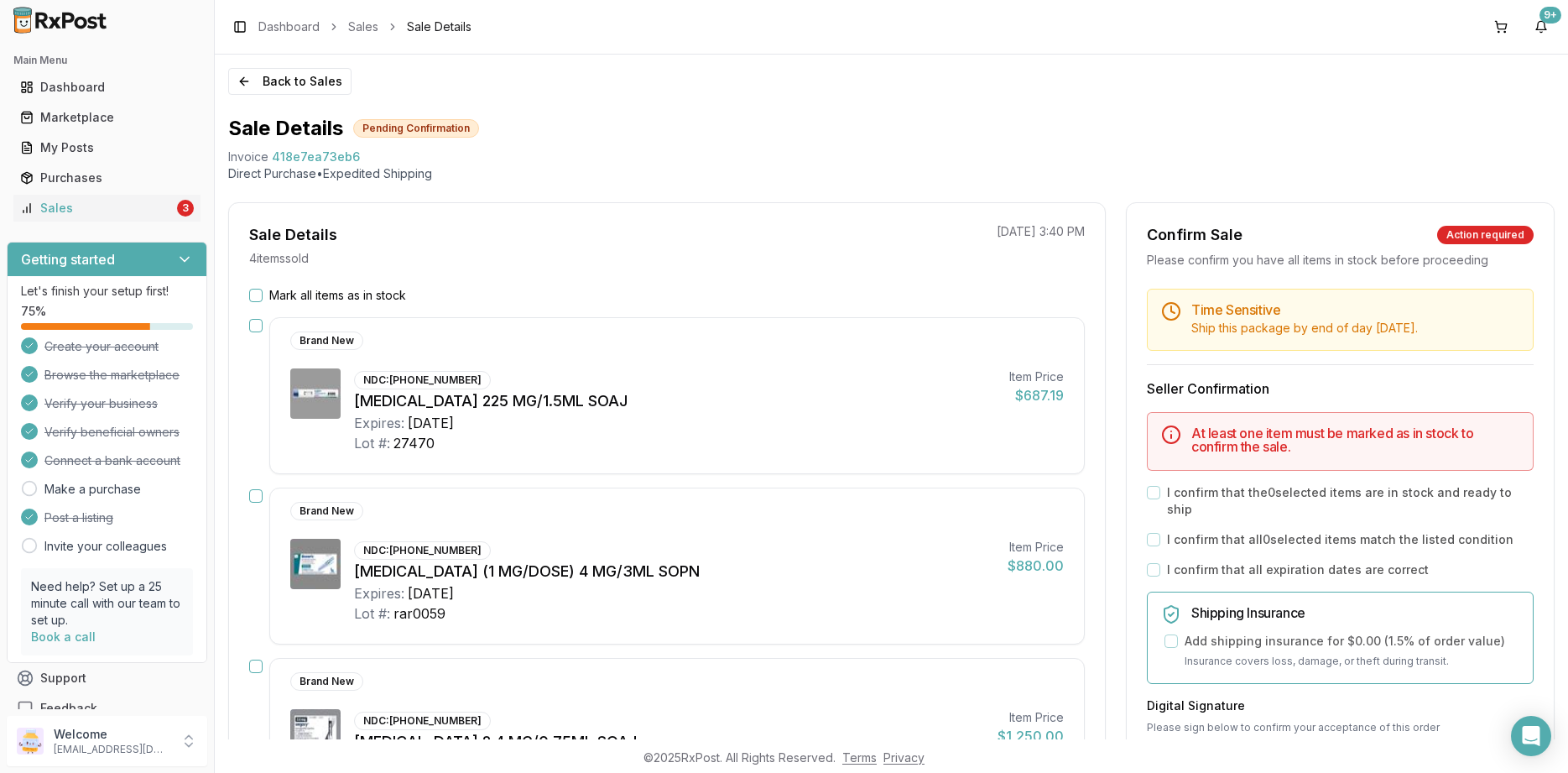
click at [357, 297] on label "Mark all items as in stock" at bounding box center [338, 295] width 137 height 17
click at [262, 297] on button "Mark all items as in stock" at bounding box center [256, 295] width 14 height 14
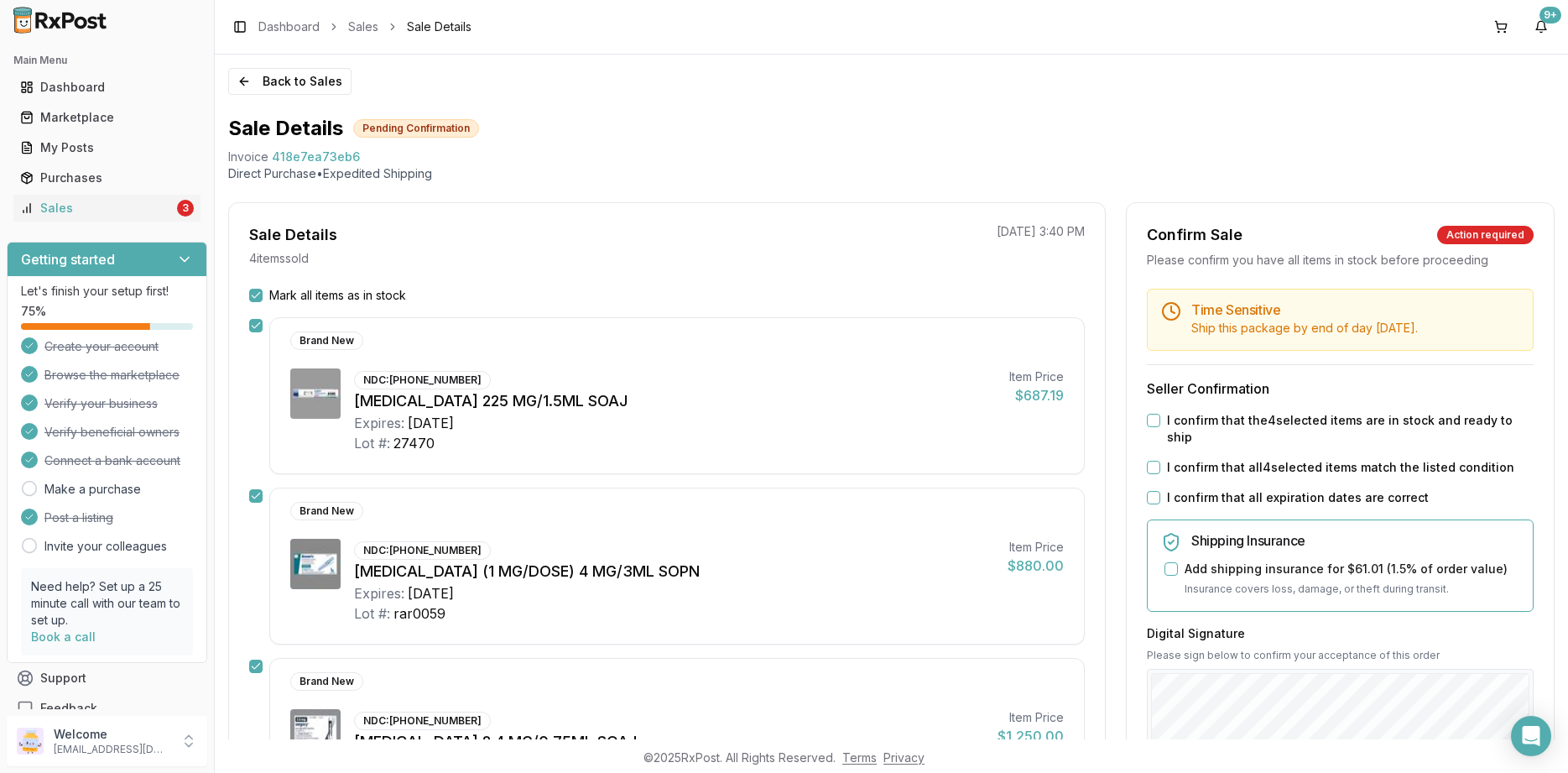
click at [1270, 489] on div "Time Sensitive Ship this package by end of day Wednesday, August 27th . Seller …" at bounding box center [1340, 651] width 427 height 726
click at [1254, 459] on label "I confirm that all 4 selected items match the listed condition" at bounding box center [1341, 467] width 347 height 17
click at [1161, 461] on button "I confirm that all 4 selected items match the listed condition" at bounding box center [1154, 467] width 14 height 14
click at [1248, 470] on div "Time Sensitive Ship this package by end of day Wednesday, August 27th . Seller …" at bounding box center [1340, 651] width 427 height 726
click at [1245, 489] on label "I confirm that all expiration dates are correct" at bounding box center [1298, 498] width 262 height 17
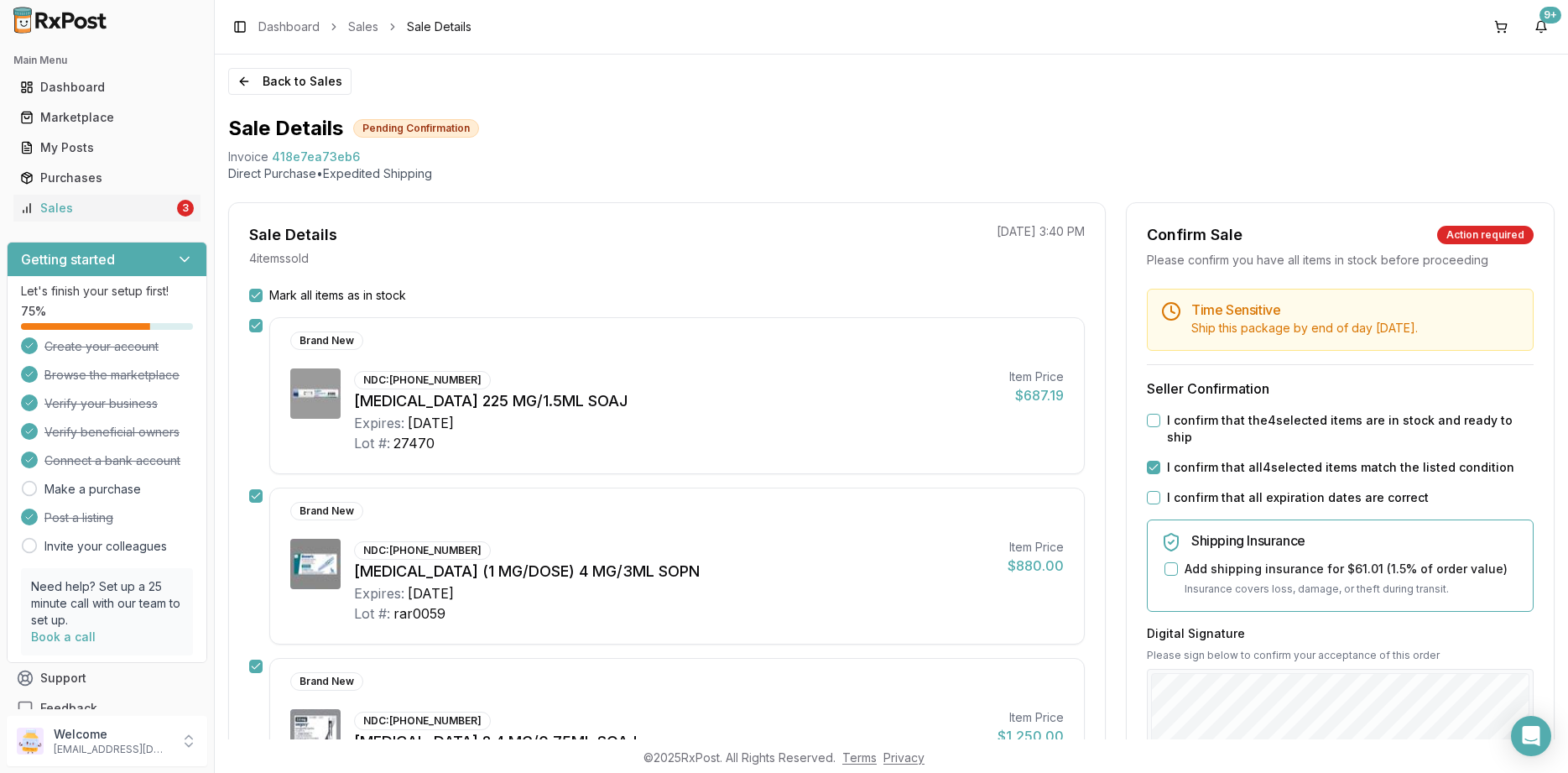
click at [1161, 491] on button "I confirm that all expiration dates are correct" at bounding box center [1154, 498] width 14 height 14
click at [1238, 430] on div "Time Sensitive Ship this package by end of day Wednesday, August 27th . Seller …" at bounding box center [1340, 651] width 427 height 726
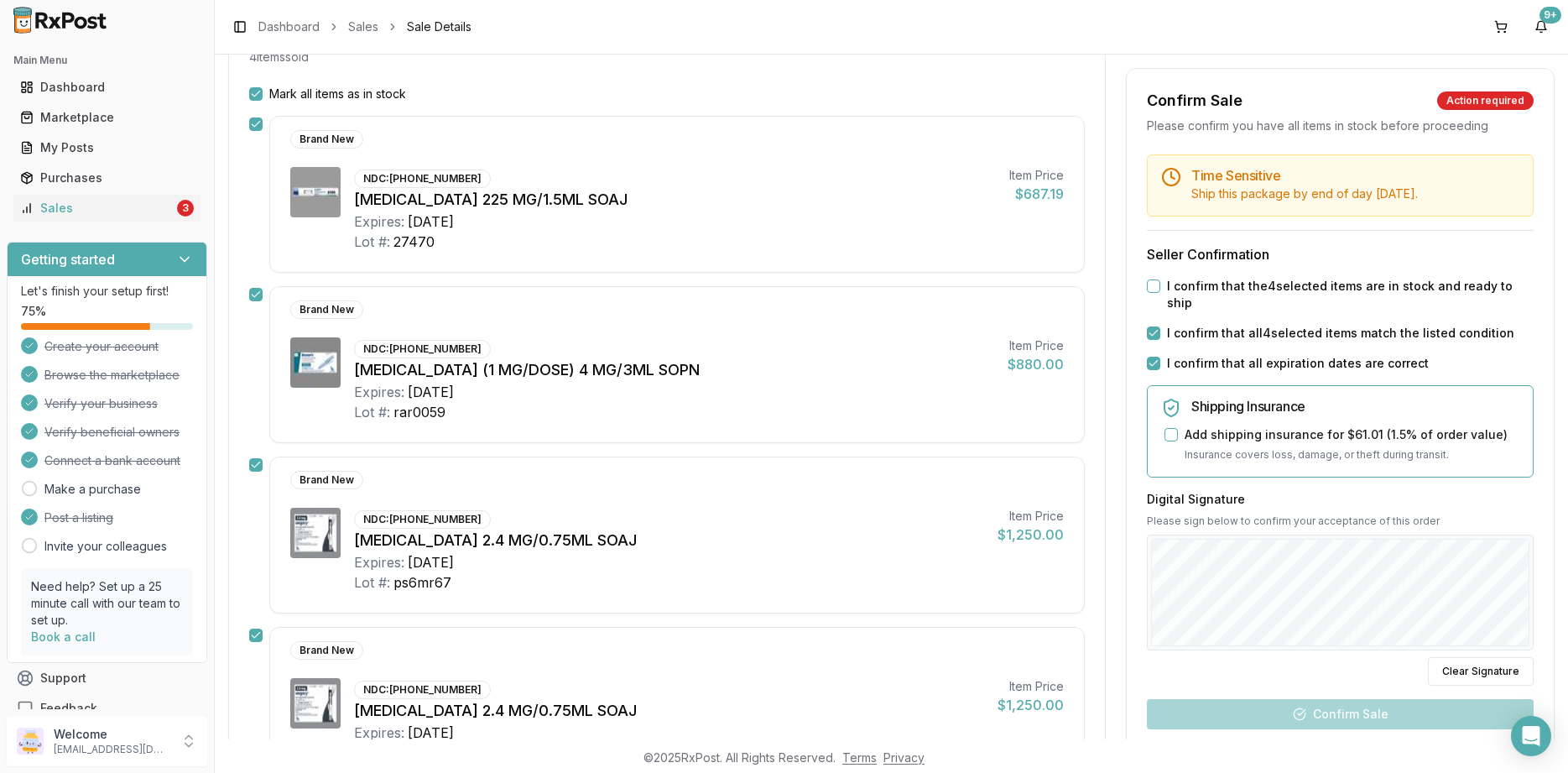
click at [1183, 286] on label "I confirm that the 4 selected items are in stock and ready to ship" at bounding box center [1350, 295] width 367 height 34
click at [1161, 286] on button "I confirm that the 4 selected items are in stock and ready to ship" at bounding box center [1154, 286] width 14 height 14
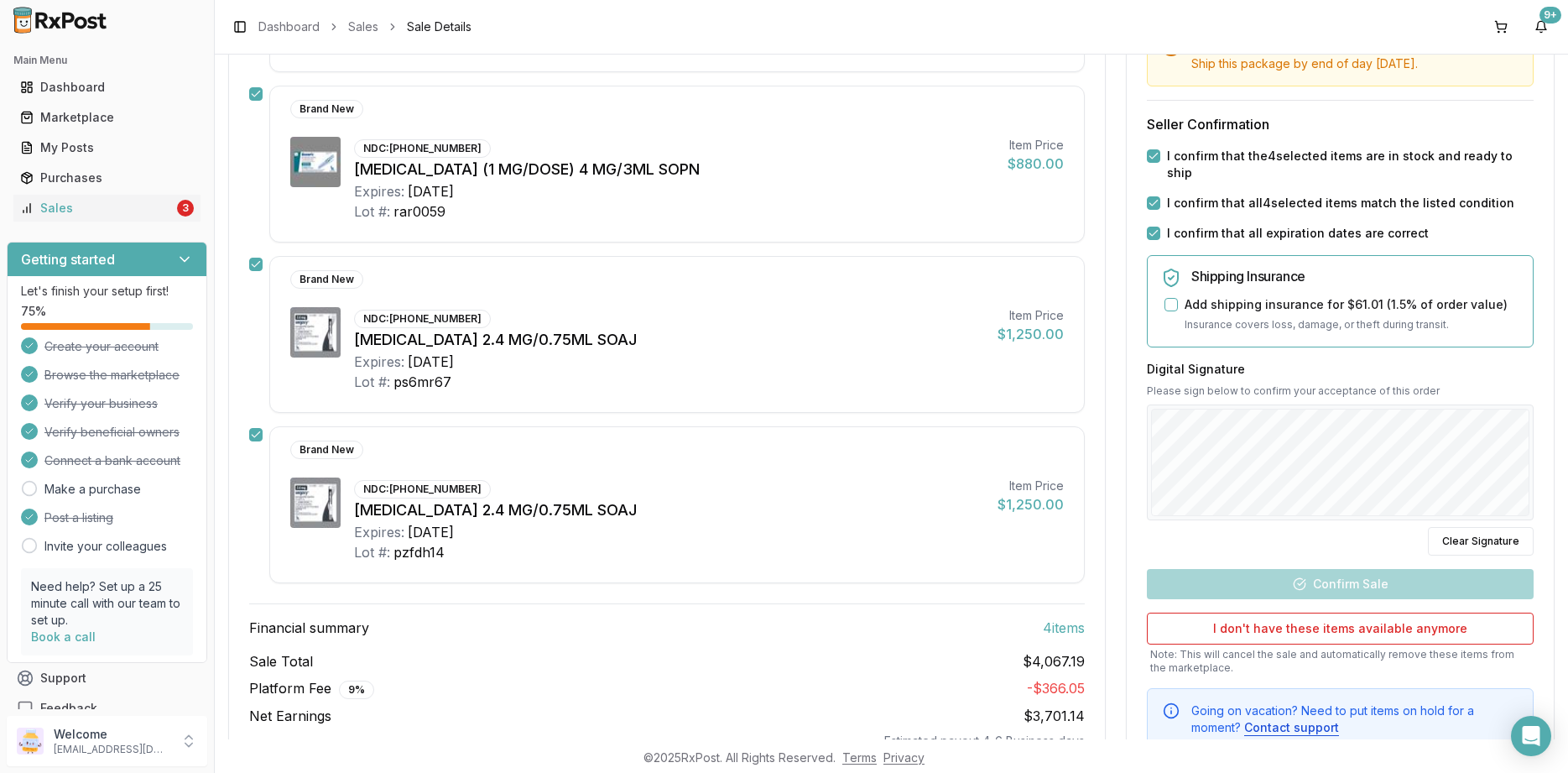
scroll to position [403, 0]
click at [1276, 518] on div "Digital Signature Please sign below to confirm your acceptance of this order Cl…" at bounding box center [1340, 456] width 387 height 195
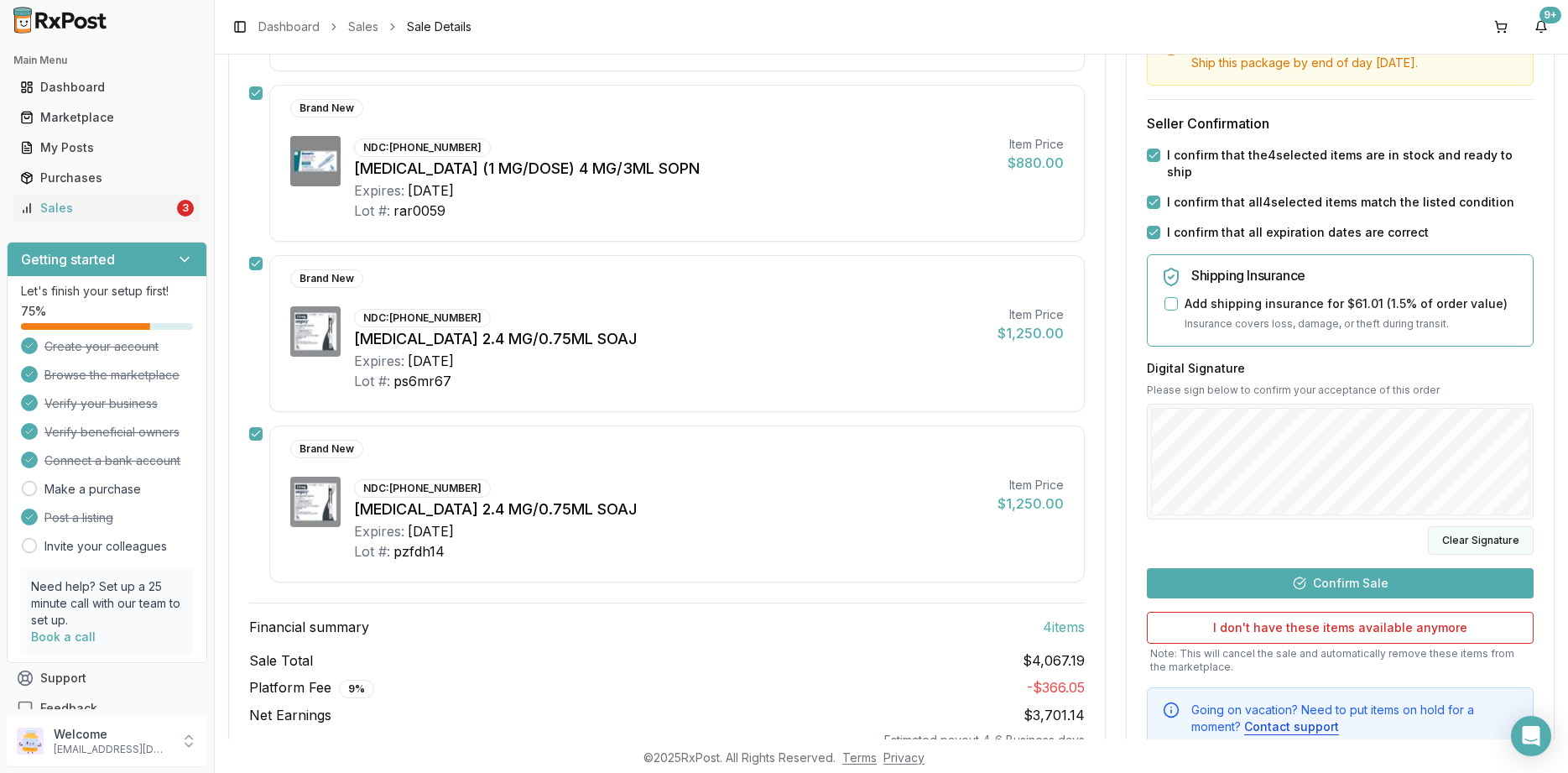
click at [1467, 546] on button "Clear Signature" at bounding box center [1481, 539] width 106 height 29
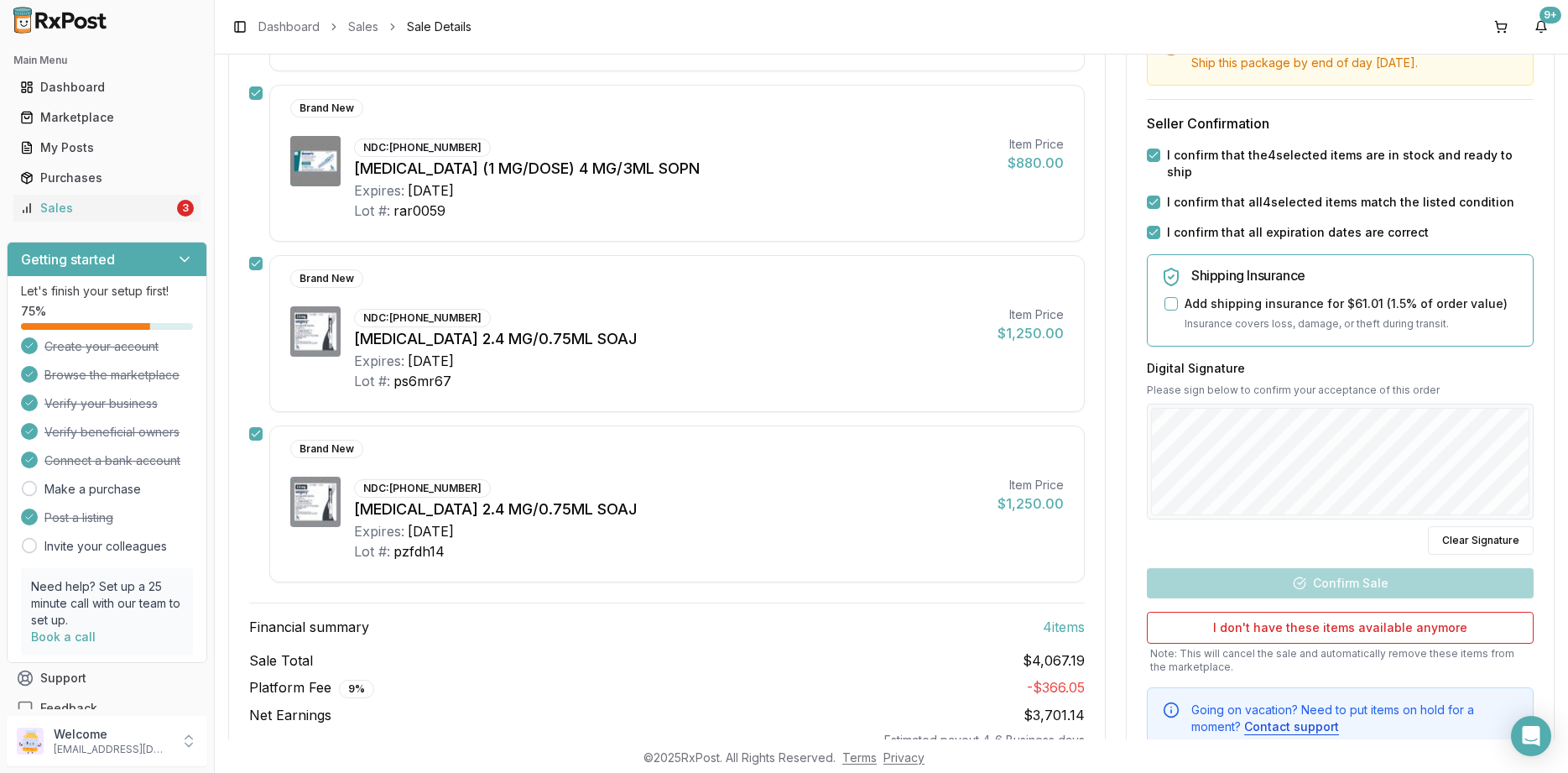
click at [1287, 538] on div "Digital Signature Please sign below to confirm your acceptance of this order Cl…" at bounding box center [1340, 456] width 387 height 195
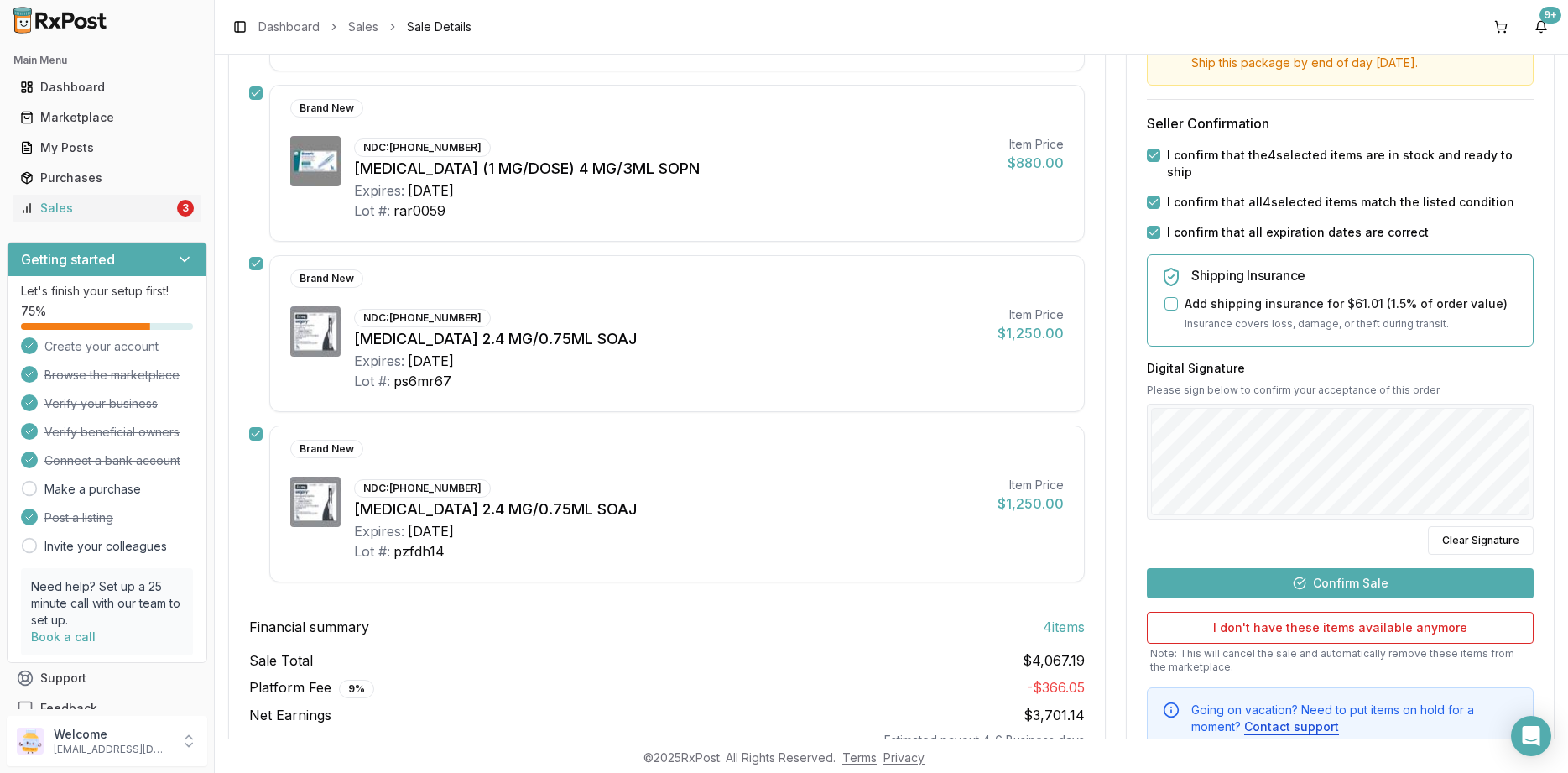
click at [1299, 583] on button "Confirm Sale" at bounding box center [1340, 583] width 387 height 30
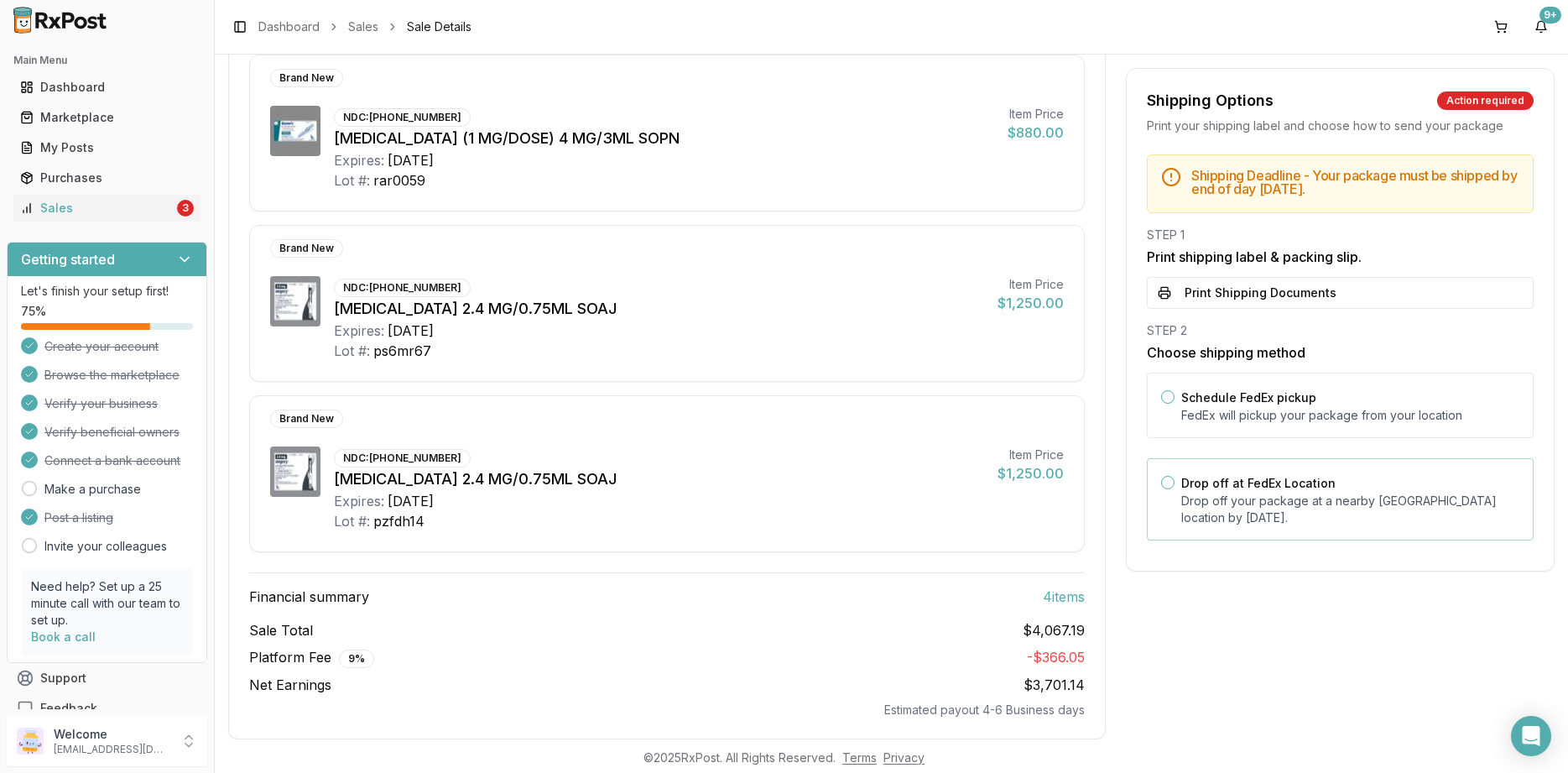
click at [1256, 499] on p "Drop off your package at a nearby FedEx location by August 27, 2025 ." at bounding box center [1350, 510] width 338 height 34
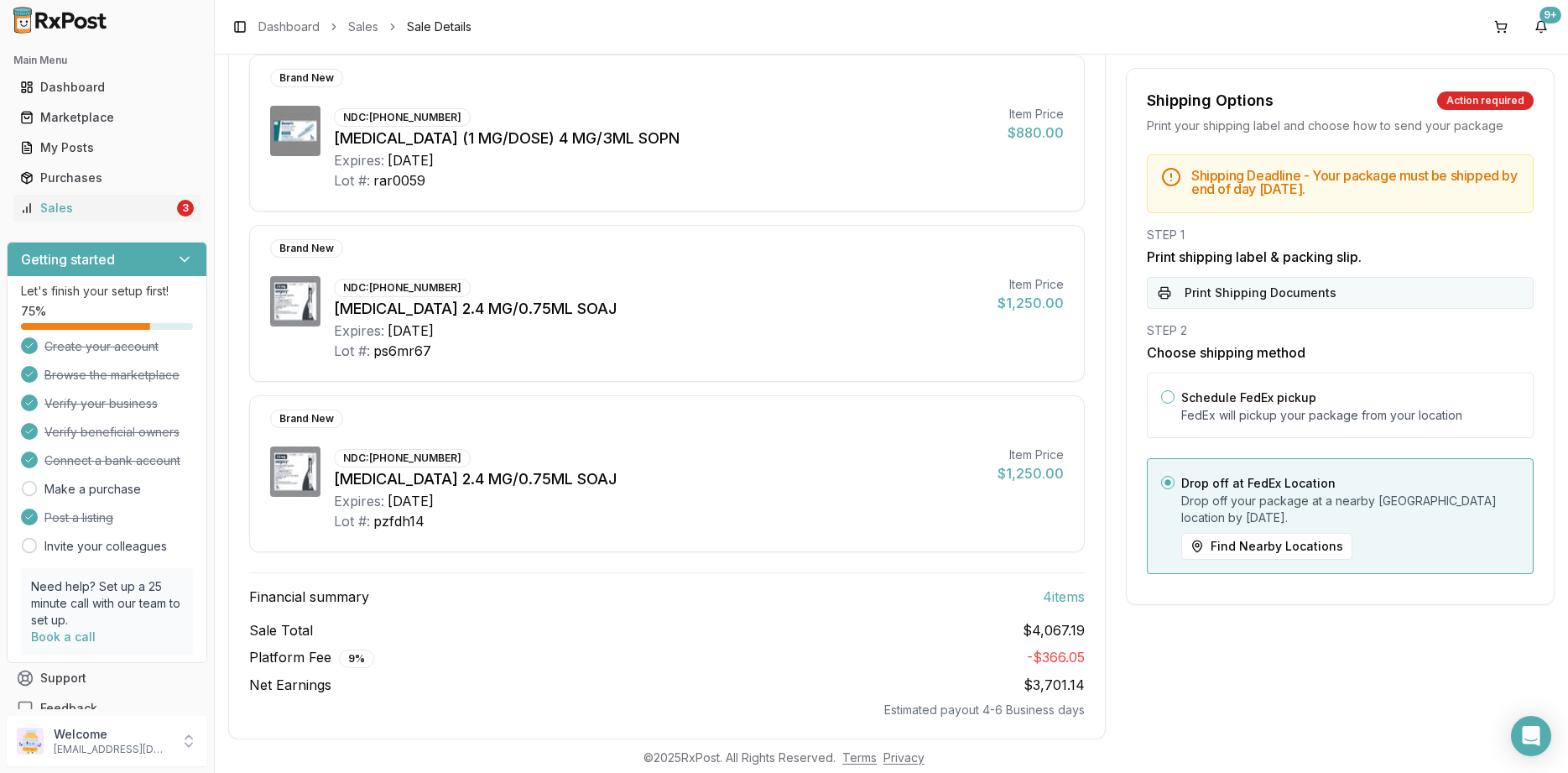
click at [1243, 301] on button "Print Shipping Documents" at bounding box center [1340, 293] width 387 height 32
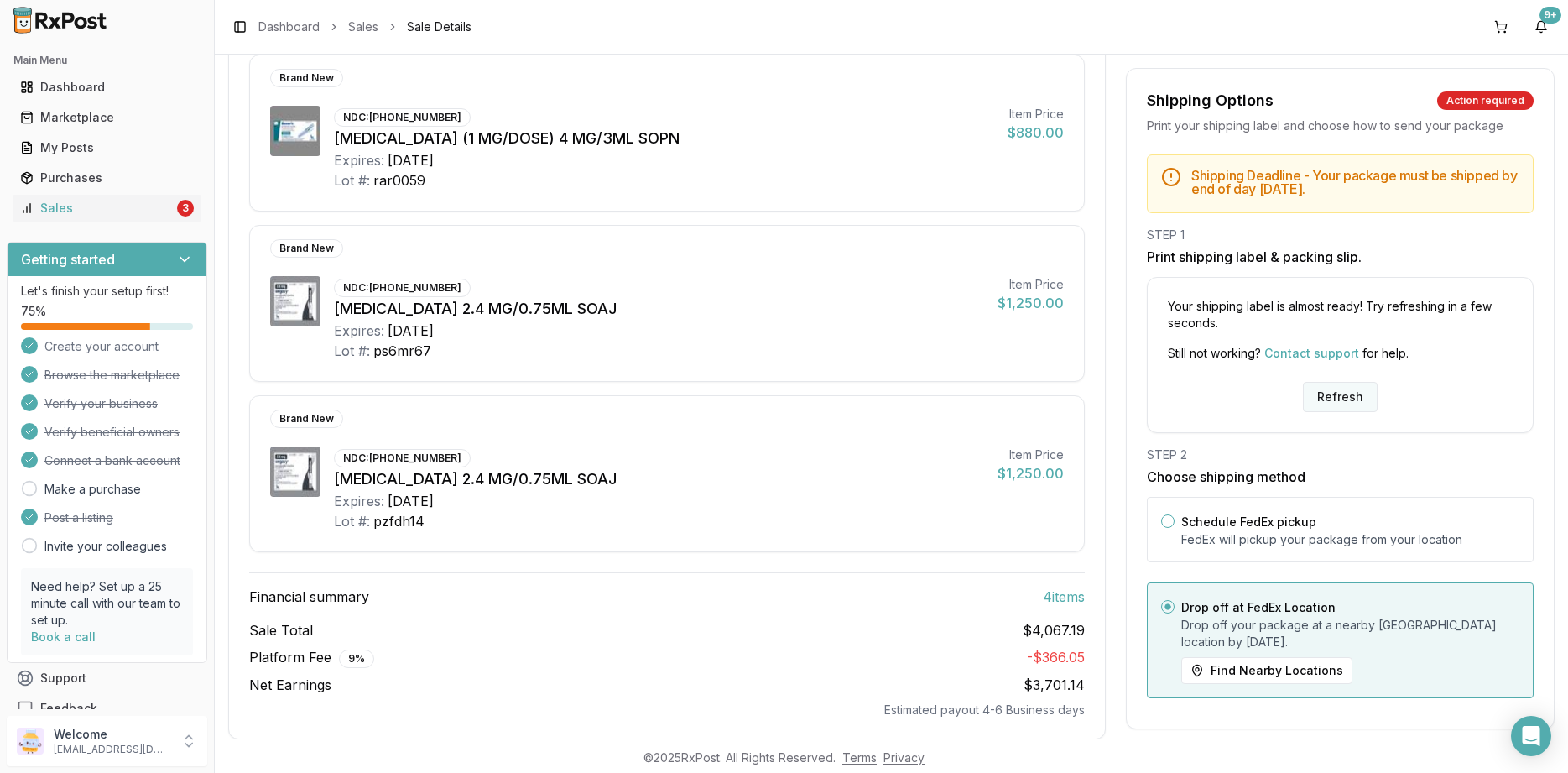
click at [1359, 388] on button "Refresh" at bounding box center [1340, 397] width 75 height 30
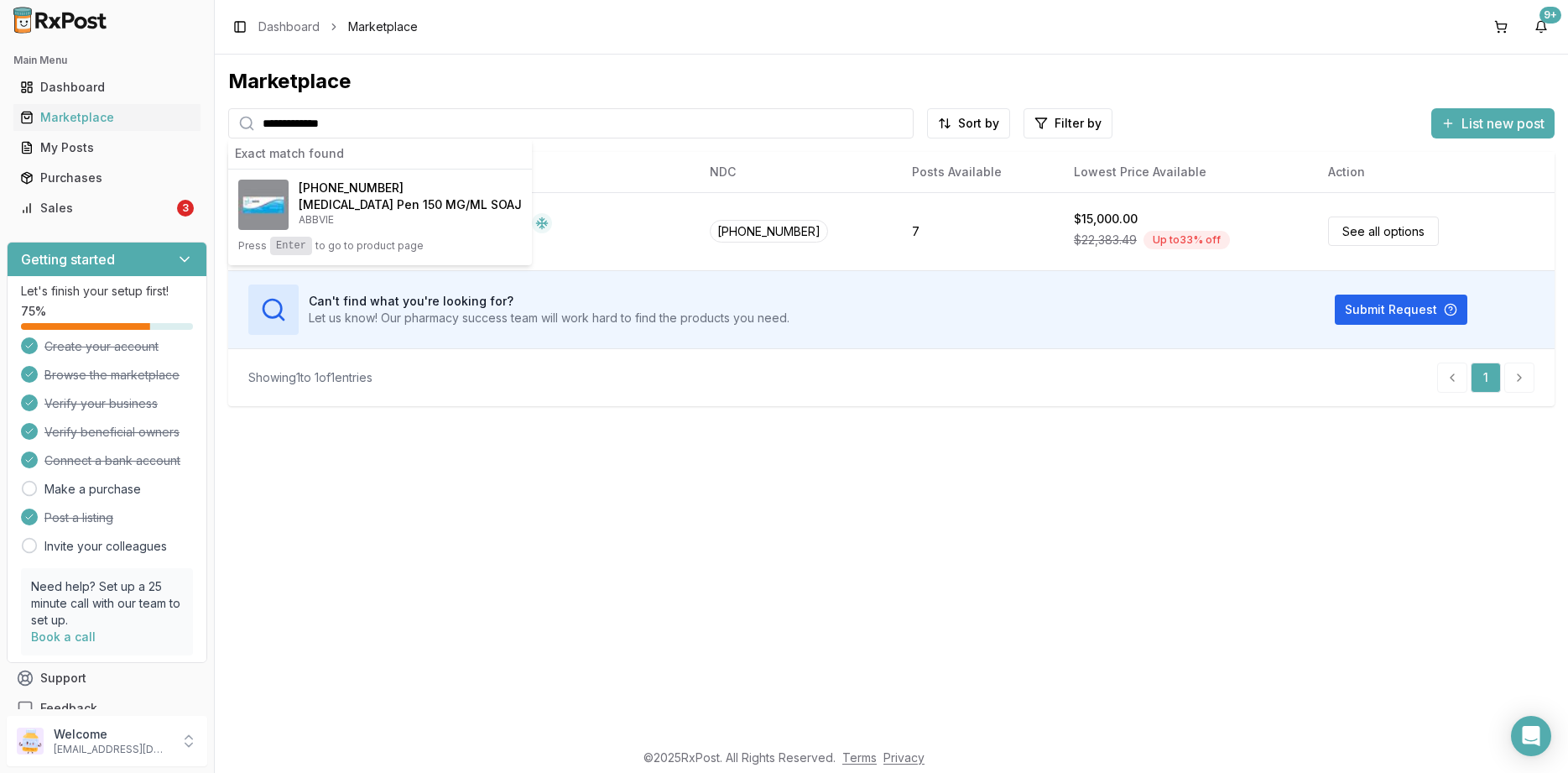
type input "**********"
click at [506, 522] on div "**********" at bounding box center [892, 396] width 1354 height 685
click at [659, 431] on div "**********" at bounding box center [892, 396] width 1354 height 685
click at [1233, 56] on div "**********" at bounding box center [892, 396] width 1354 height 685
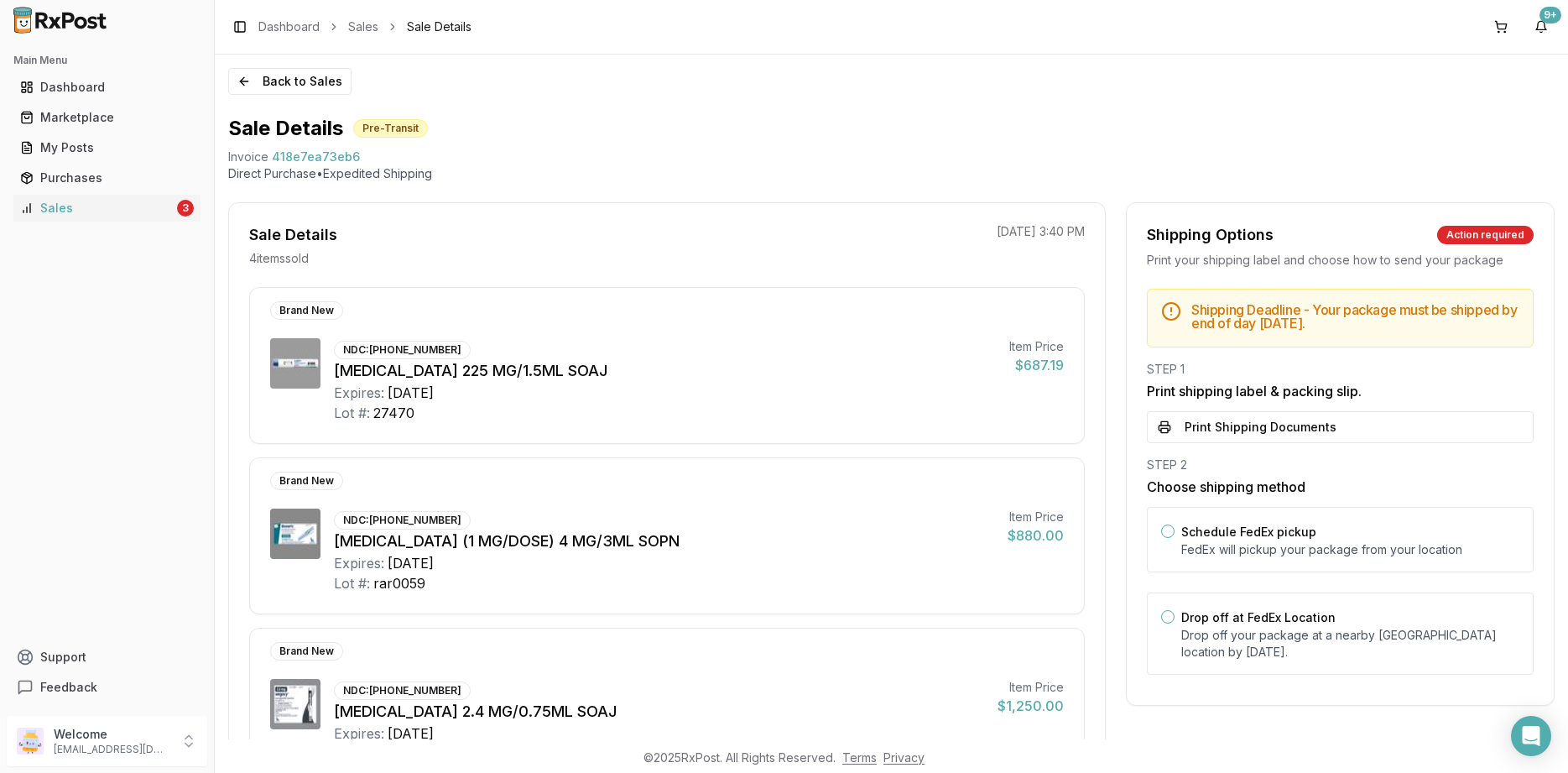
click at [1328, 433] on button "Print Shipping Documents" at bounding box center [1340, 428] width 387 height 32
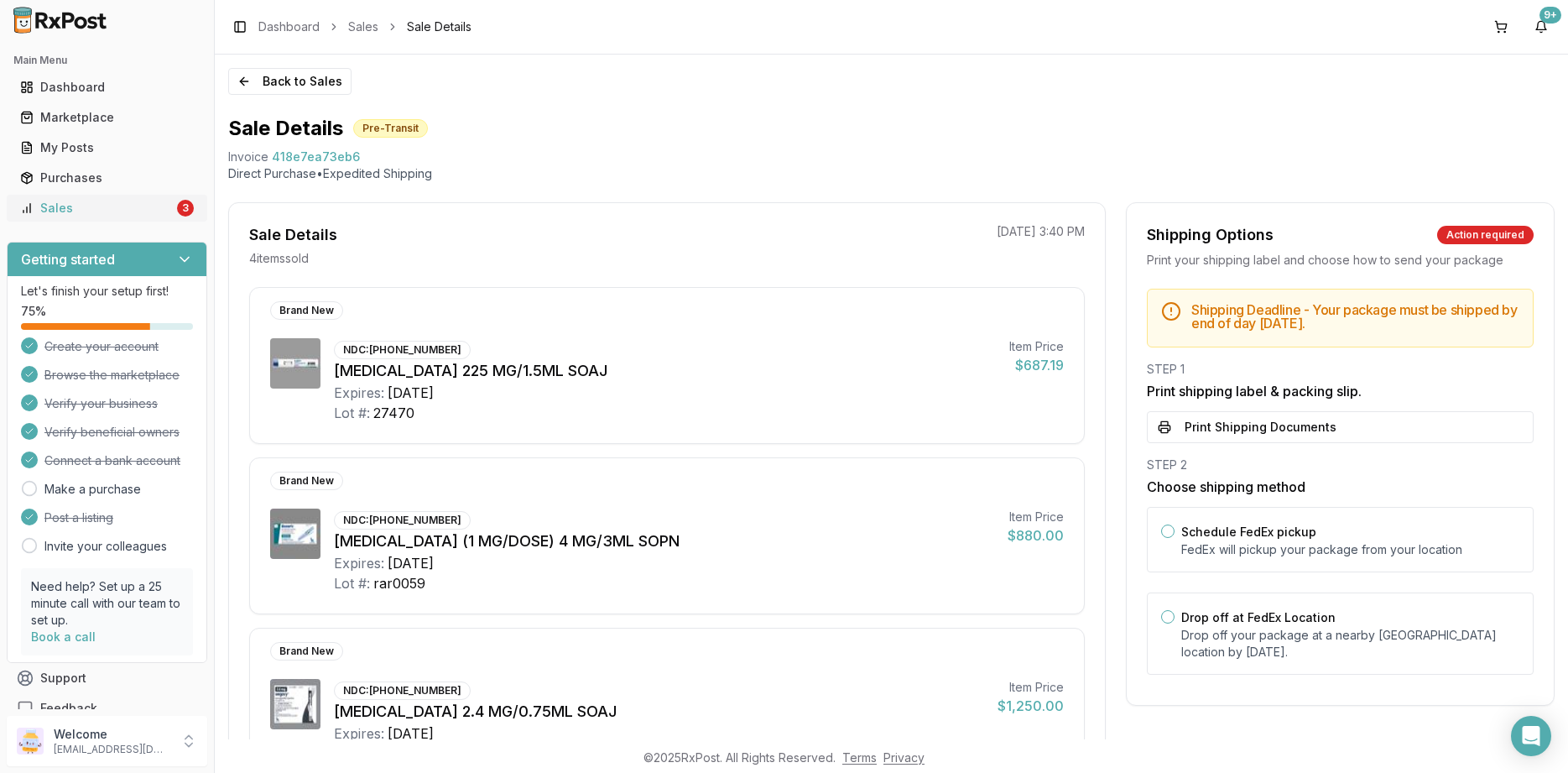
click at [54, 204] on div "Sales" at bounding box center [97, 208] width 153 height 17
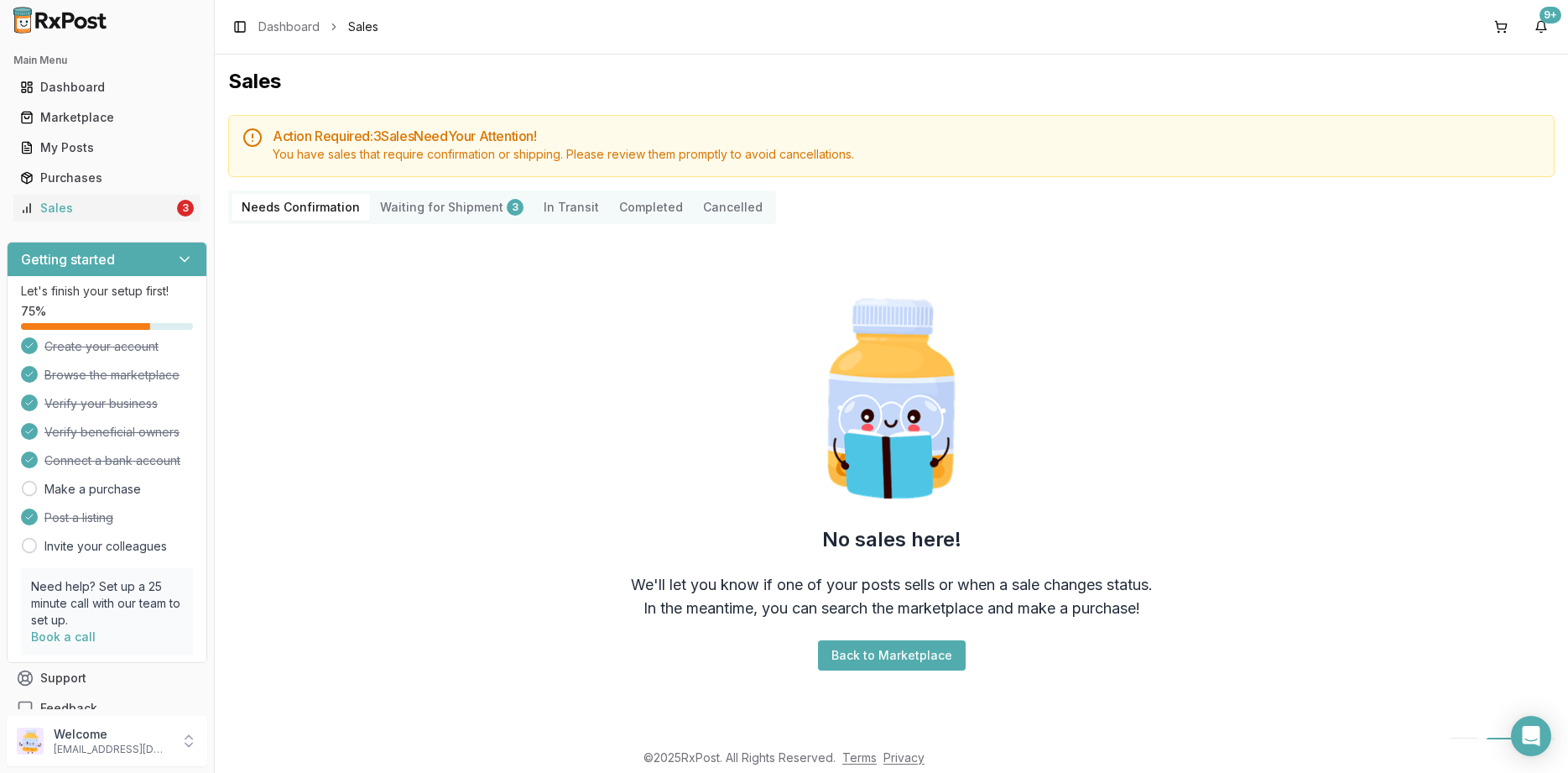
click at [1307, 197] on div "Needs Confirmation Waiting for Shipment 3 In Transit Completed Cancelled" at bounding box center [892, 207] width 1327 height 34
